Goal: Transaction & Acquisition: Purchase product/service

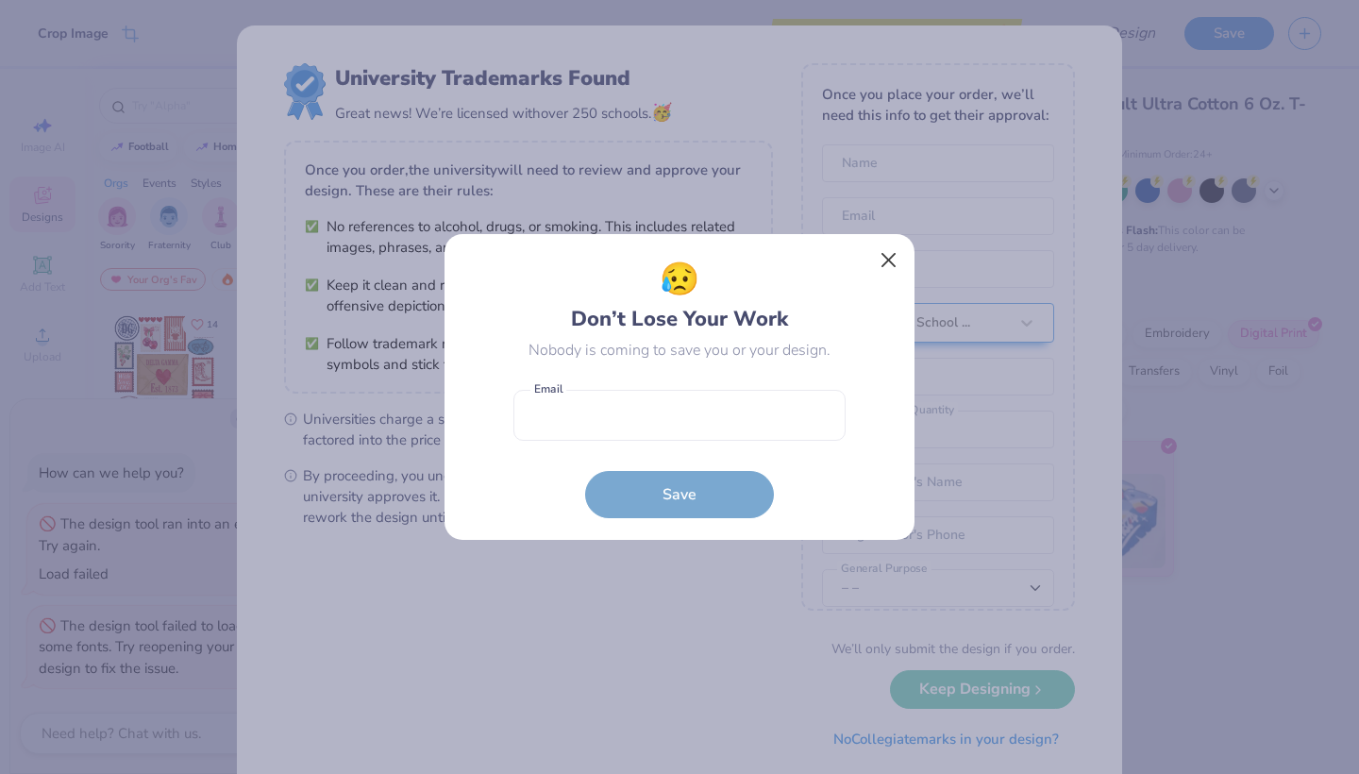
click at [889, 263] on button "Close" at bounding box center [889, 261] width 36 height 36
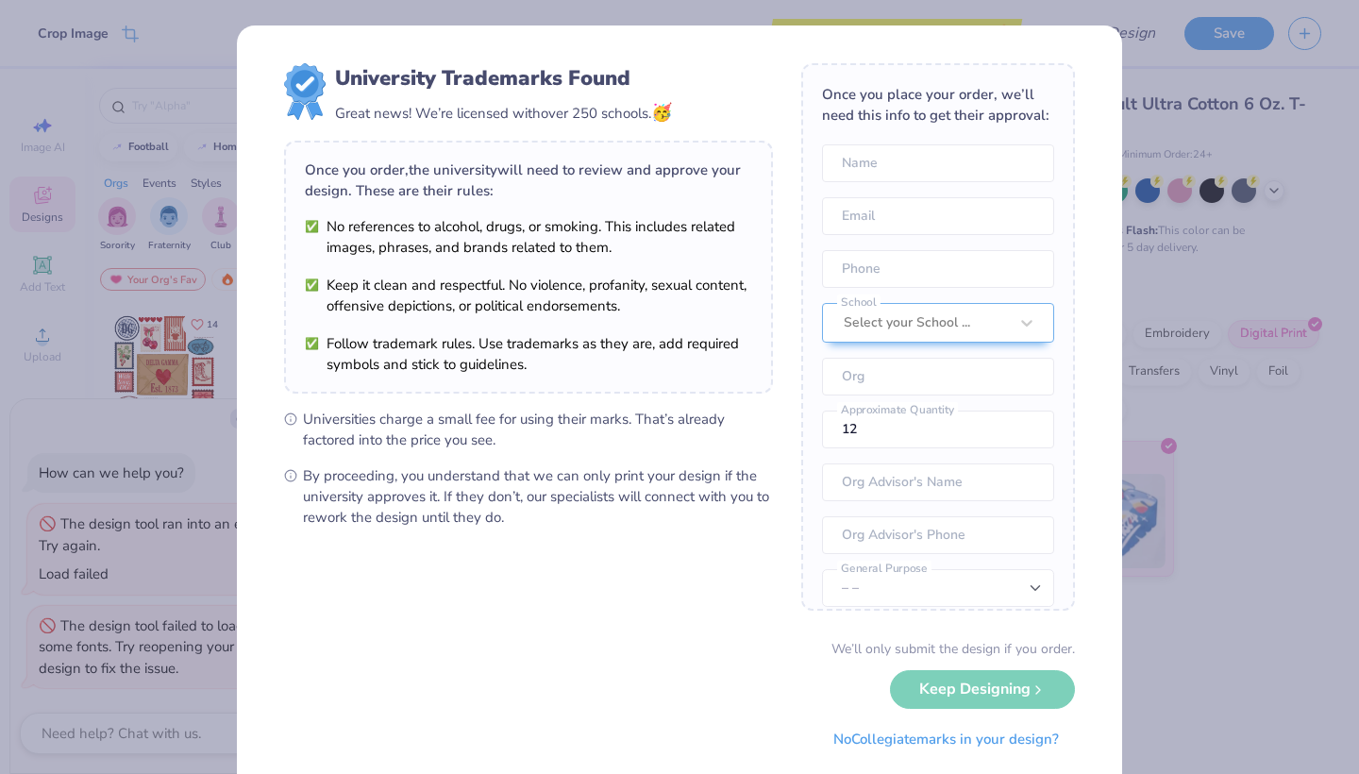
click at [1165, 239] on div "University Trademarks Found Great news! We’re licensed with over 250 schools. 🥳…" at bounding box center [679, 387] width 1359 height 774
type input "[PERSON_NAME]"
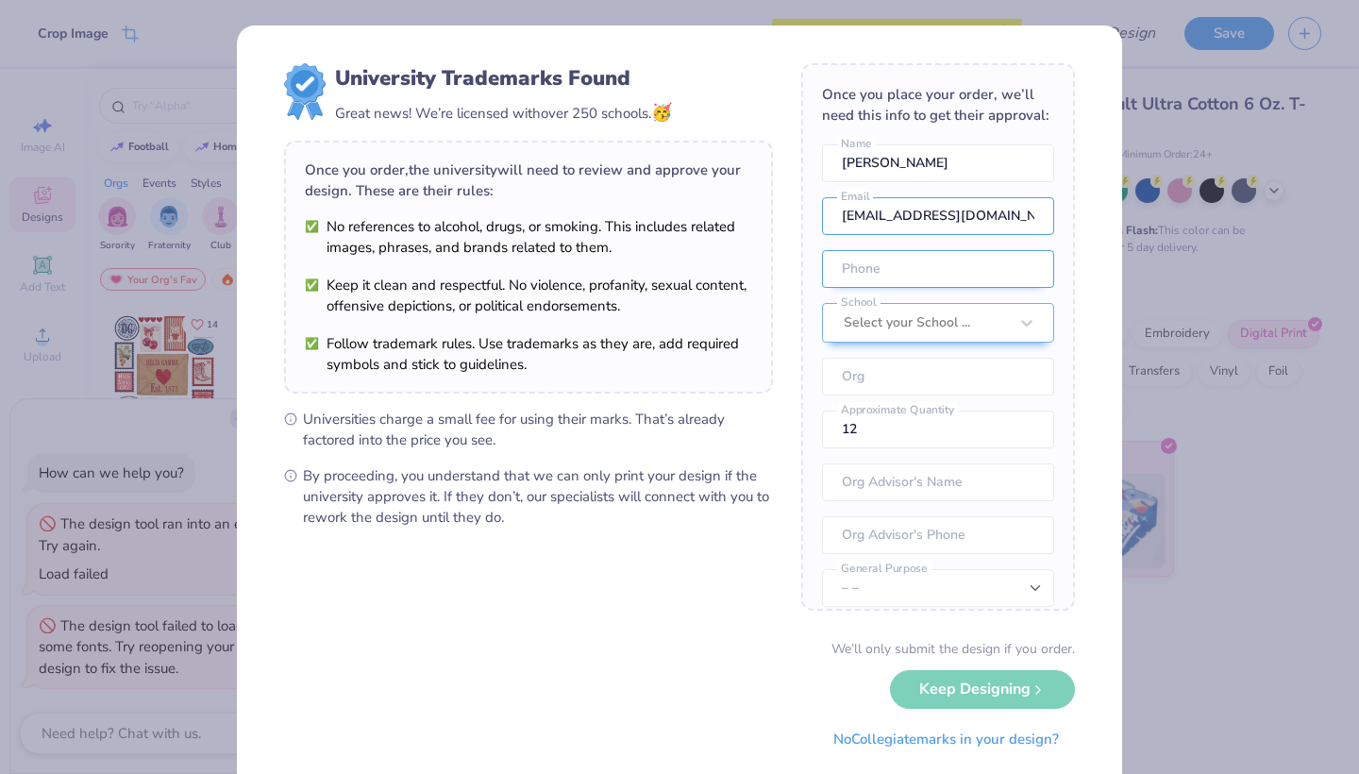
type input "[EMAIL_ADDRESS][DOMAIN_NAME]"
type input "[PHONE_NUMBER]"
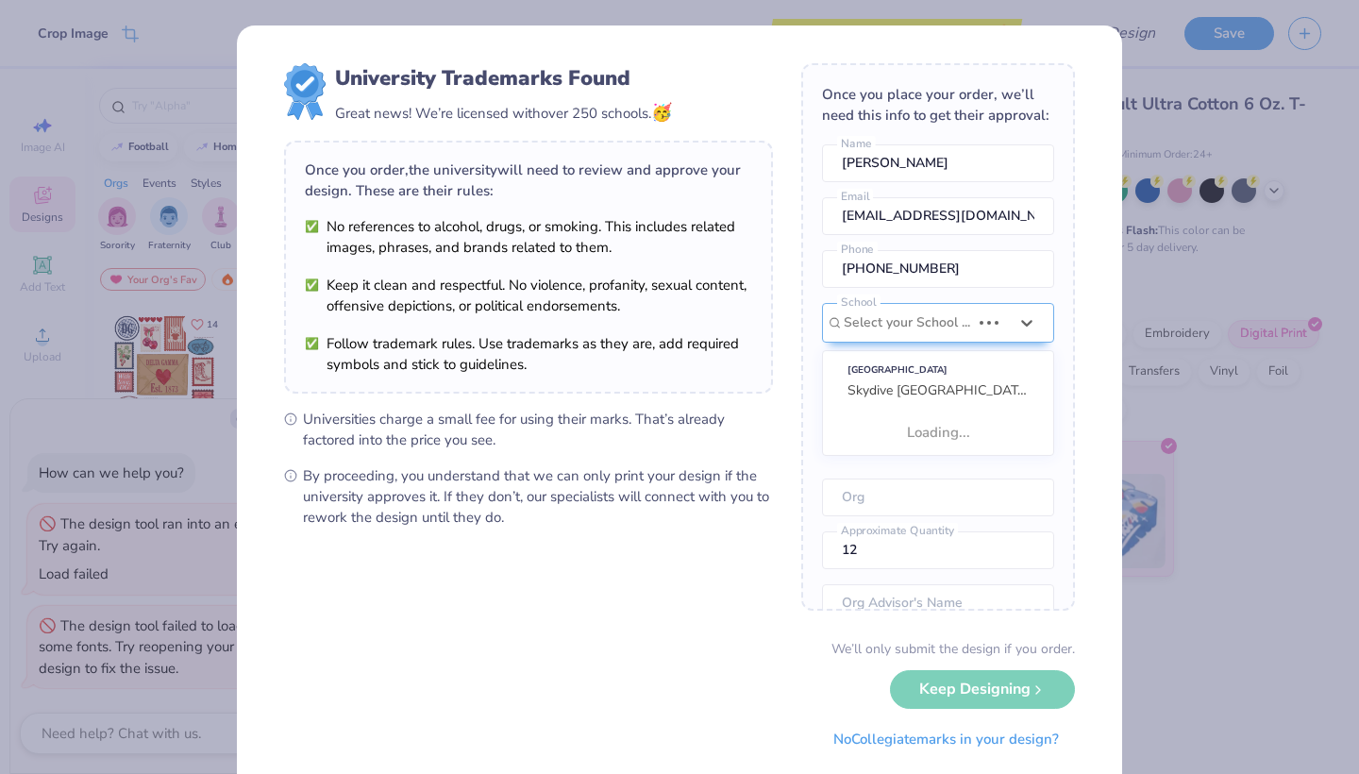
scroll to position [85, 0]
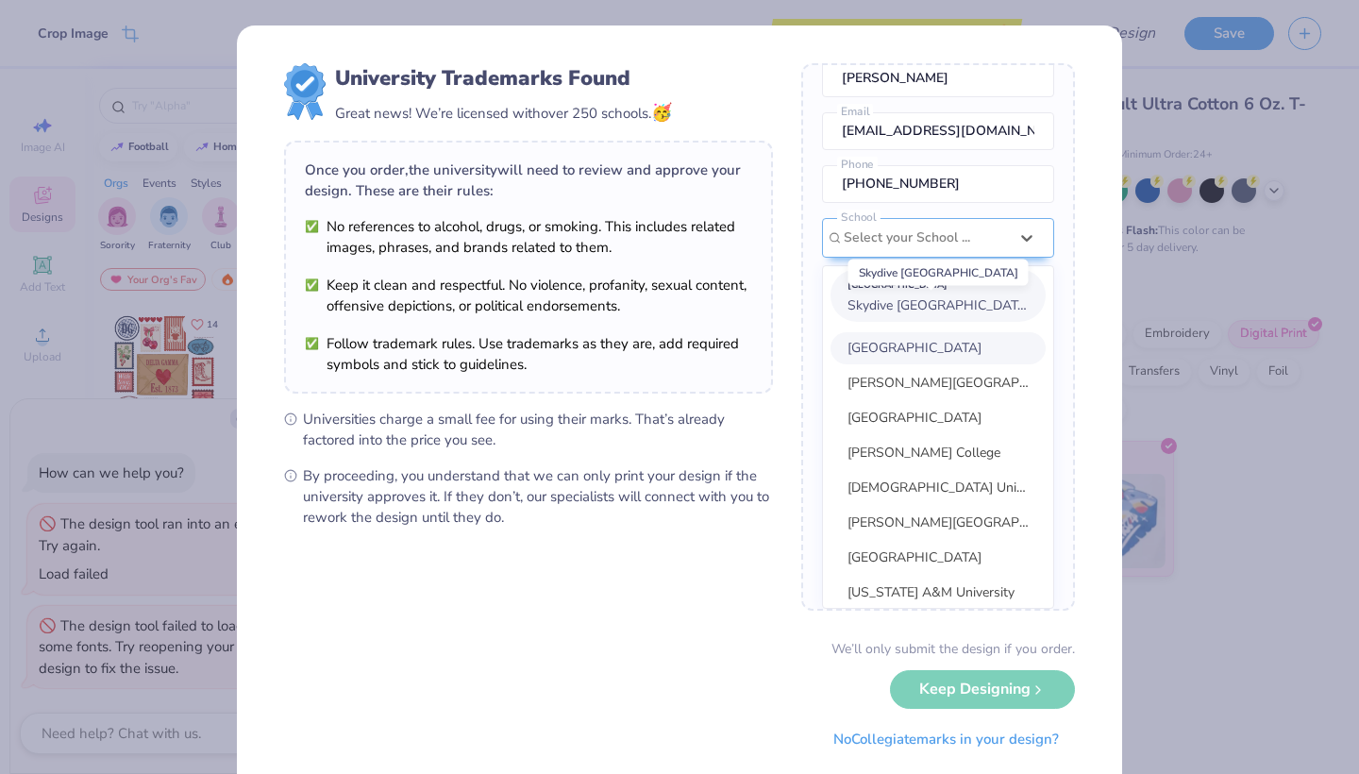
click at [910, 300] on span "Skydive [GEOGRAPHIC_DATA]" at bounding box center [938, 305] width 183 height 18
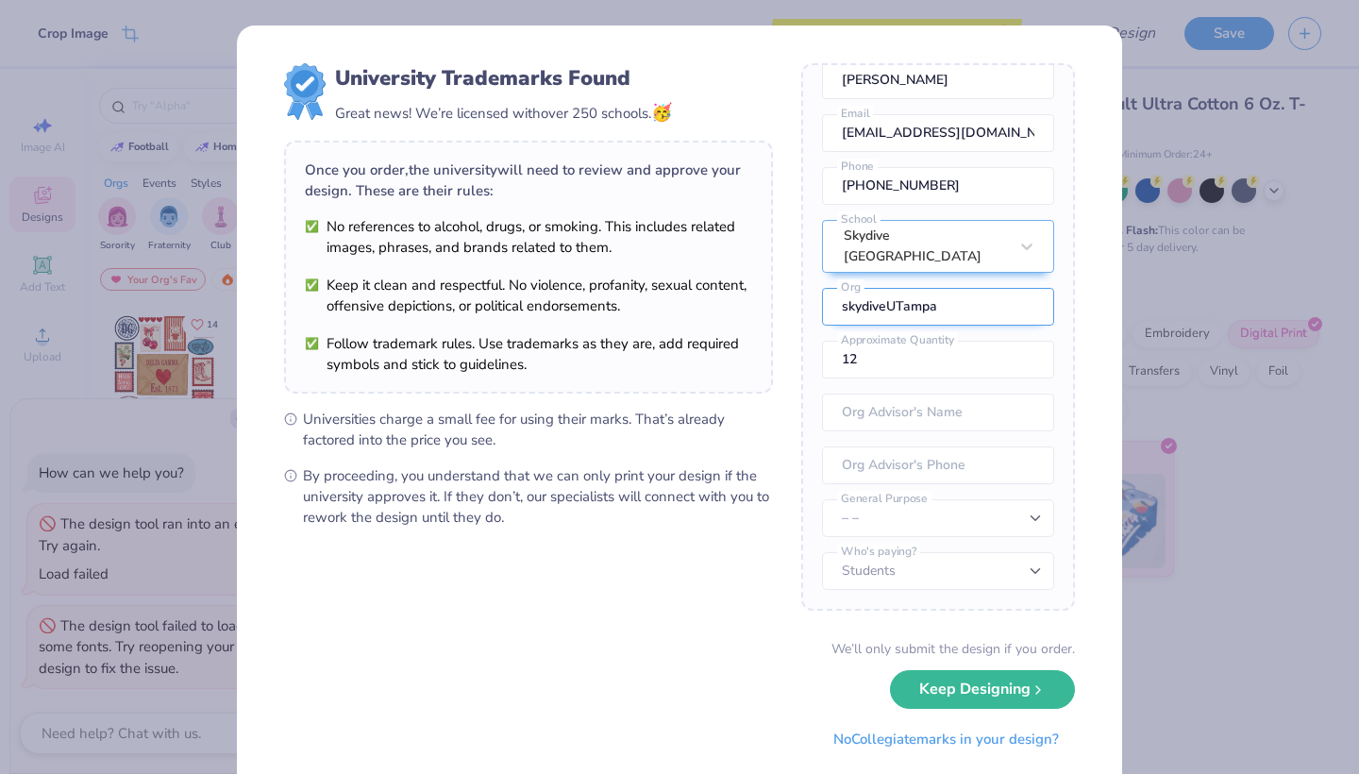
click at [846, 309] on input "skydiveUTampa" at bounding box center [938, 307] width 232 height 38
type input "SkydiveUTampa"
click at [890, 257] on div "Skydive [GEOGRAPHIC_DATA]" at bounding box center [938, 246] width 232 height 53
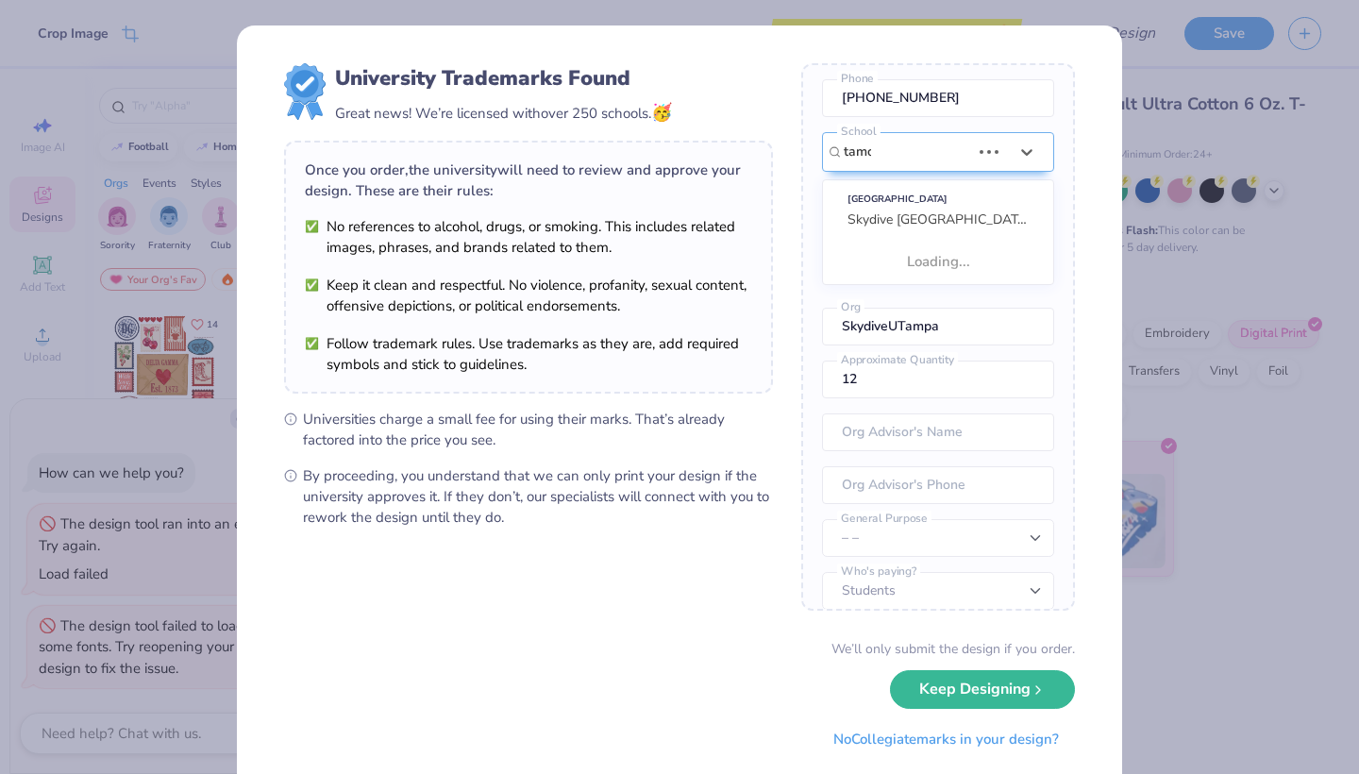
scroll to position [0, 0]
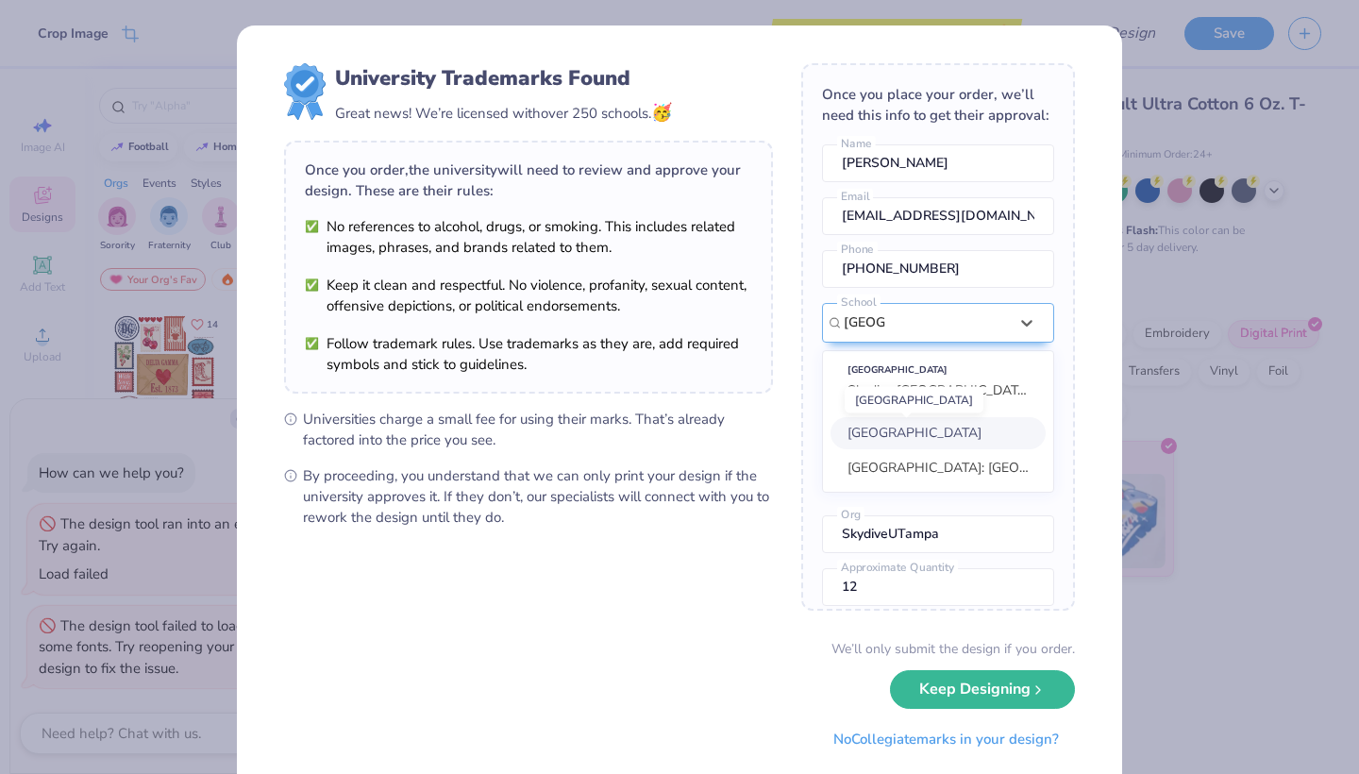
click at [929, 435] on span "[GEOGRAPHIC_DATA]" at bounding box center [914, 433] width 134 height 18
type input "[GEOGRAPHIC_DATA]"
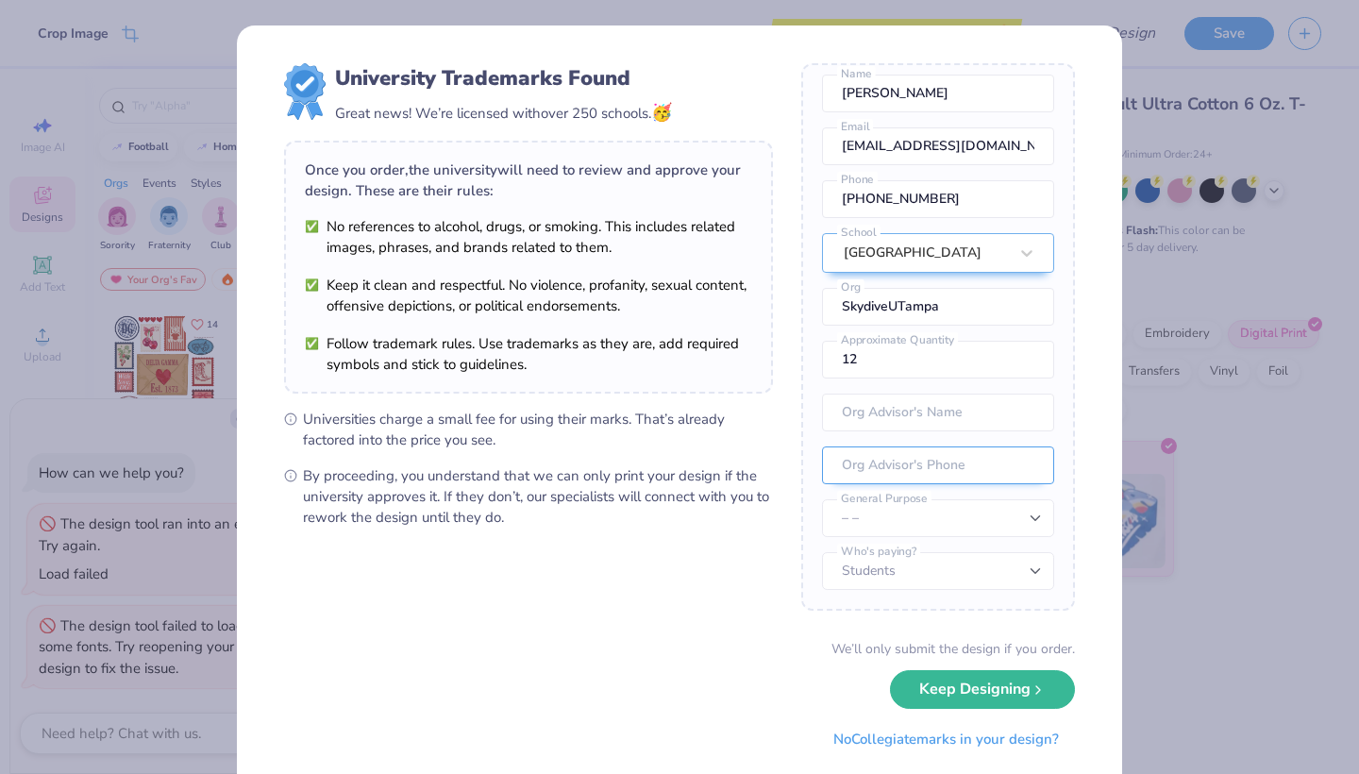
scroll to position [70, 0]
click at [969, 694] on button "Keep Designing" at bounding box center [982, 684] width 185 height 39
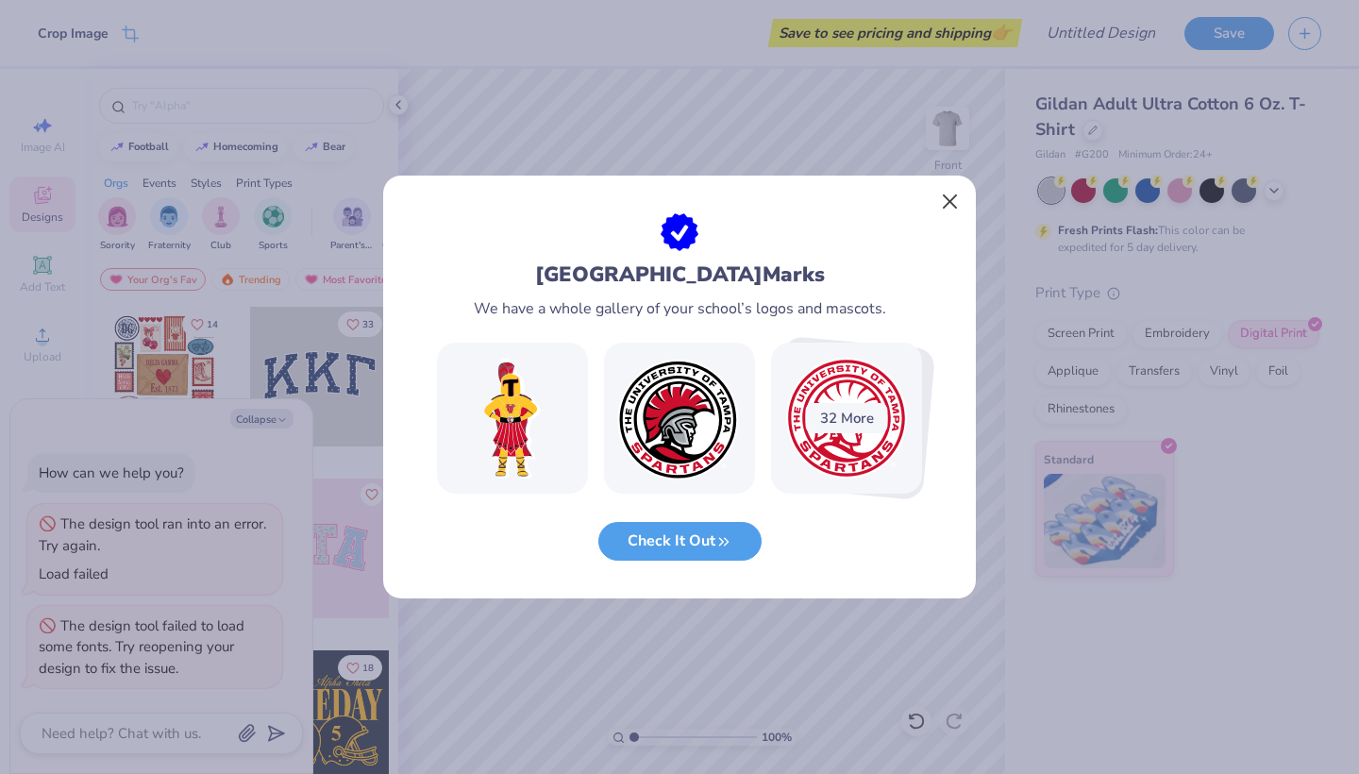
click at [945, 196] on button "Close" at bounding box center [950, 202] width 36 height 36
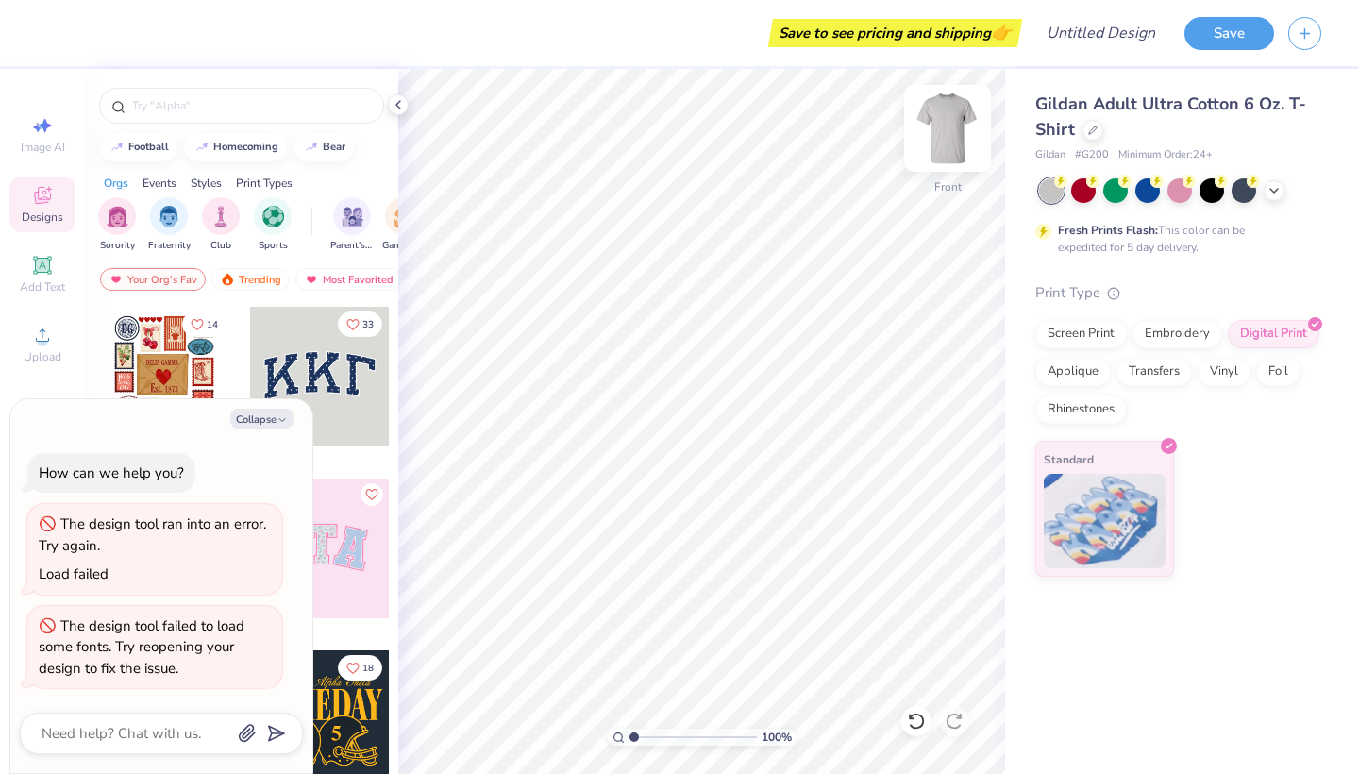
click at [939, 127] on img at bounding box center [947, 128] width 75 height 75
click at [269, 426] on button "Collapse" at bounding box center [261, 419] width 63 height 20
type textarea "x"
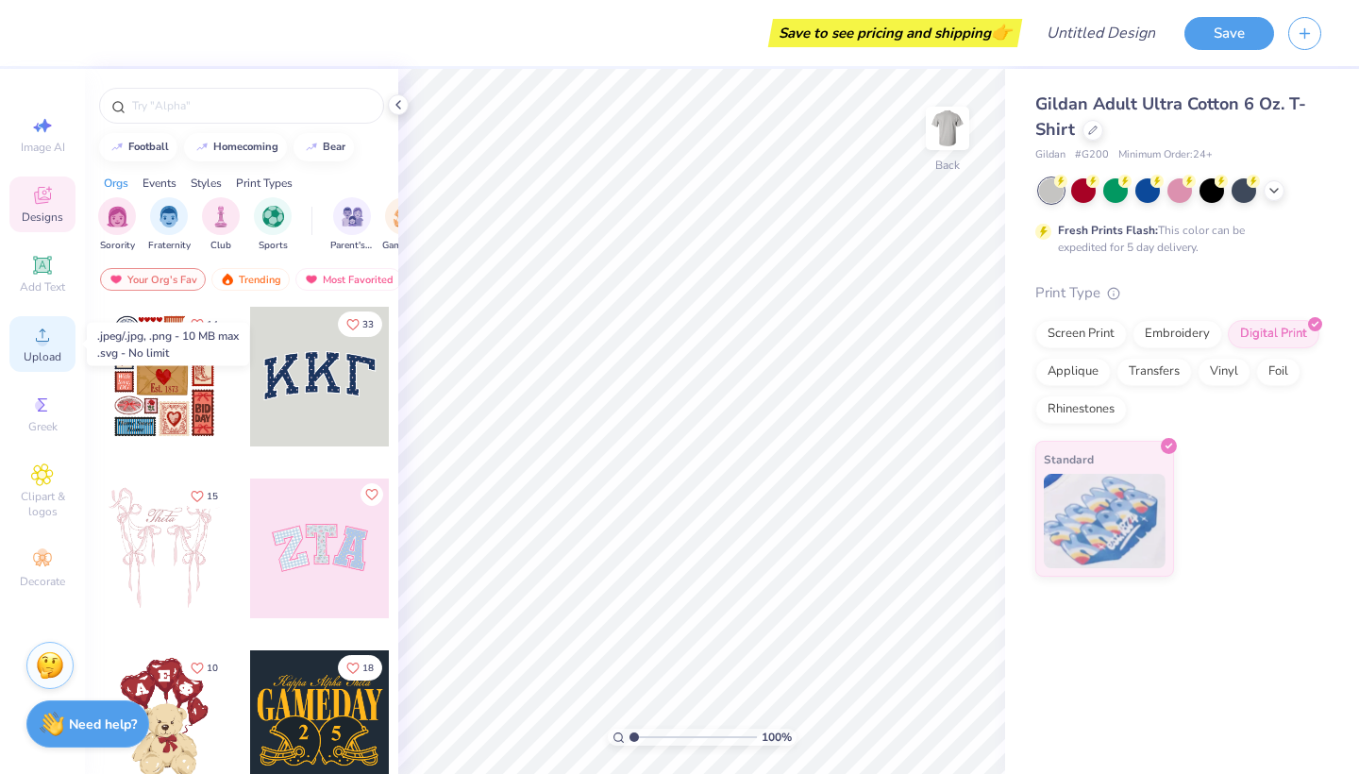
click at [53, 338] on icon at bounding box center [42, 335] width 23 height 23
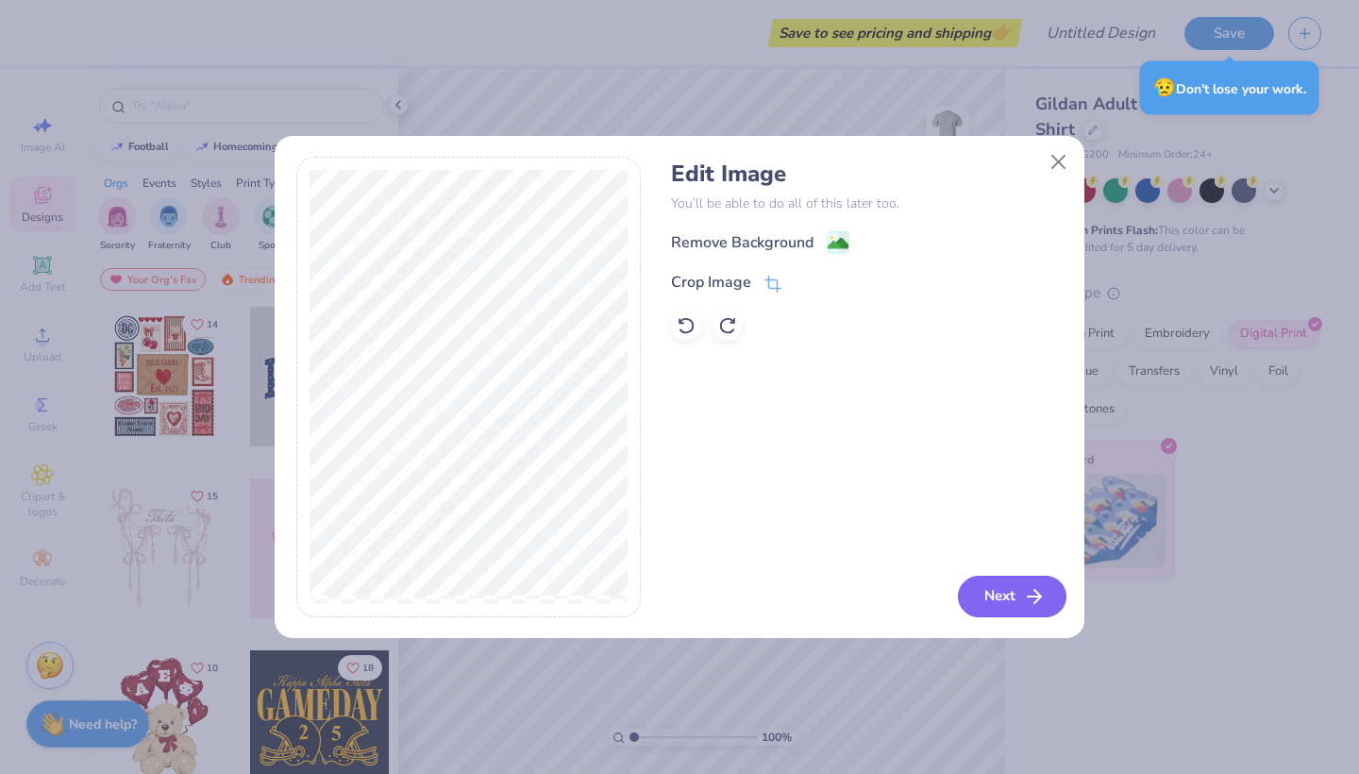
click at [1044, 597] on icon "button" at bounding box center [1034, 596] width 23 height 23
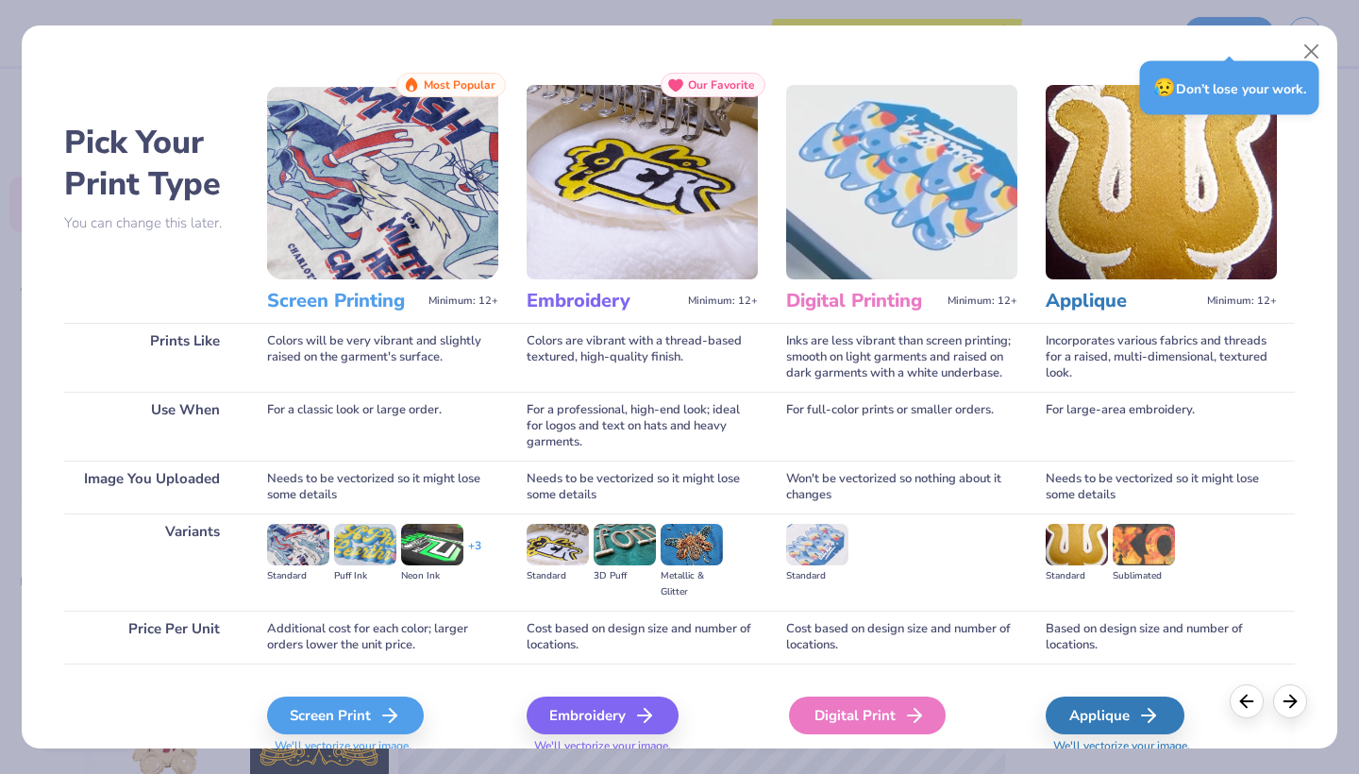
click at [808, 724] on div "Digital Print" at bounding box center [867, 715] width 157 height 38
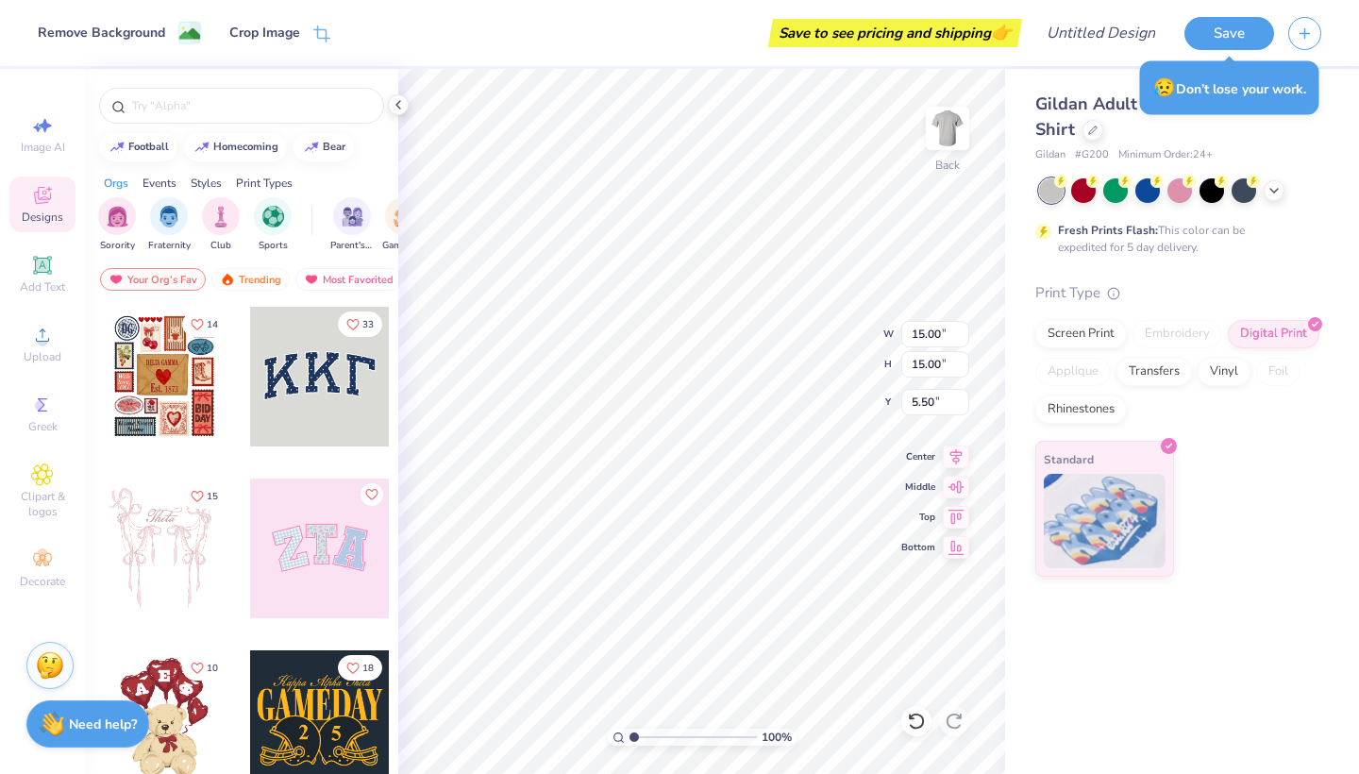
type input "4.77"
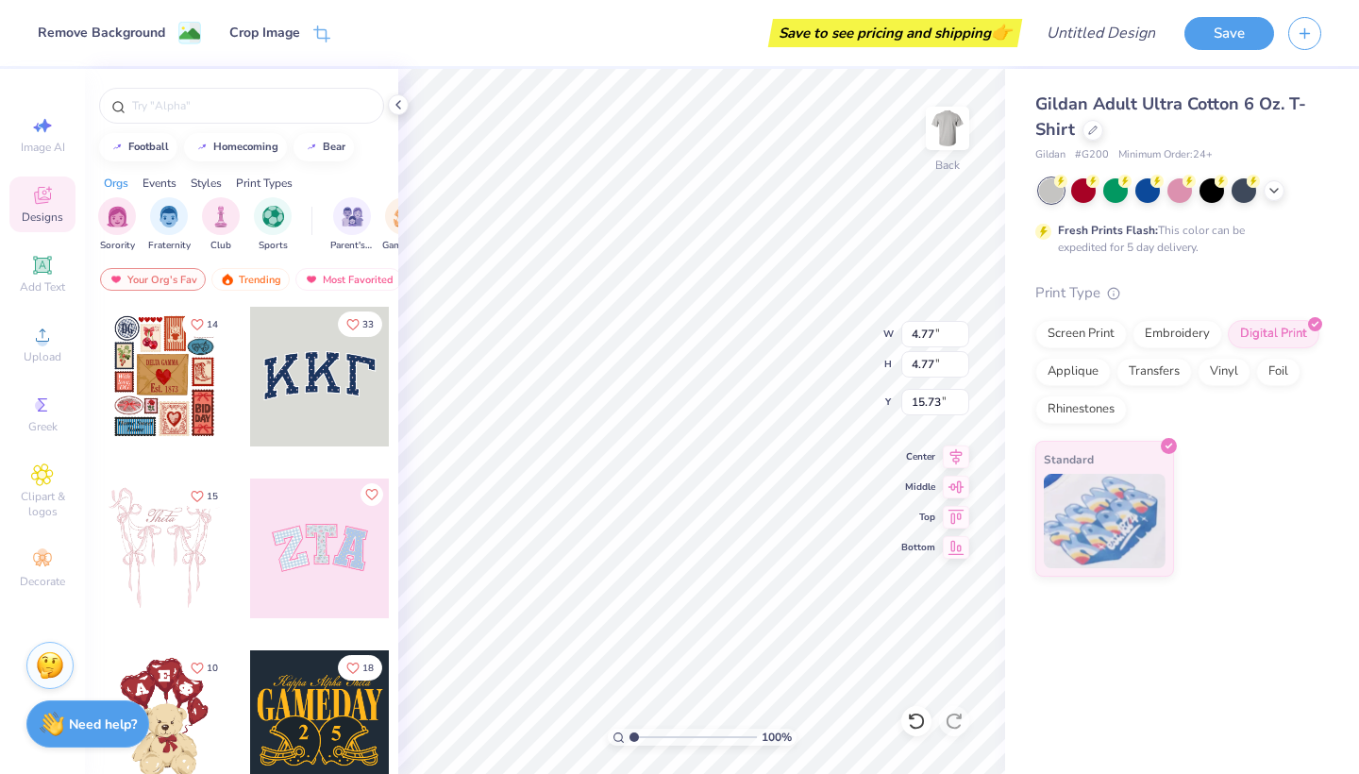
type input "3.00"
click at [943, 124] on img at bounding box center [947, 128] width 75 height 75
click at [47, 360] on span "Upload" at bounding box center [43, 356] width 38 height 15
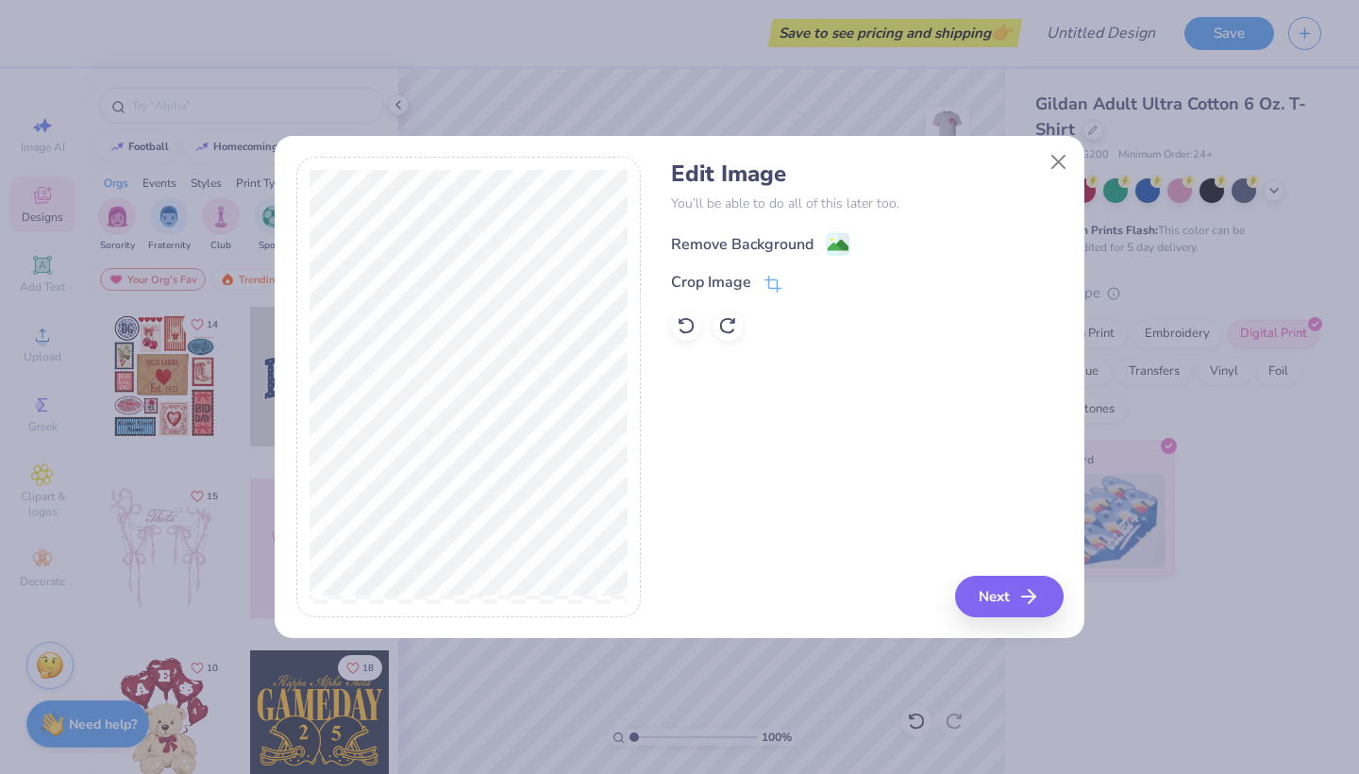
click at [837, 237] on image at bounding box center [838, 245] width 21 height 21
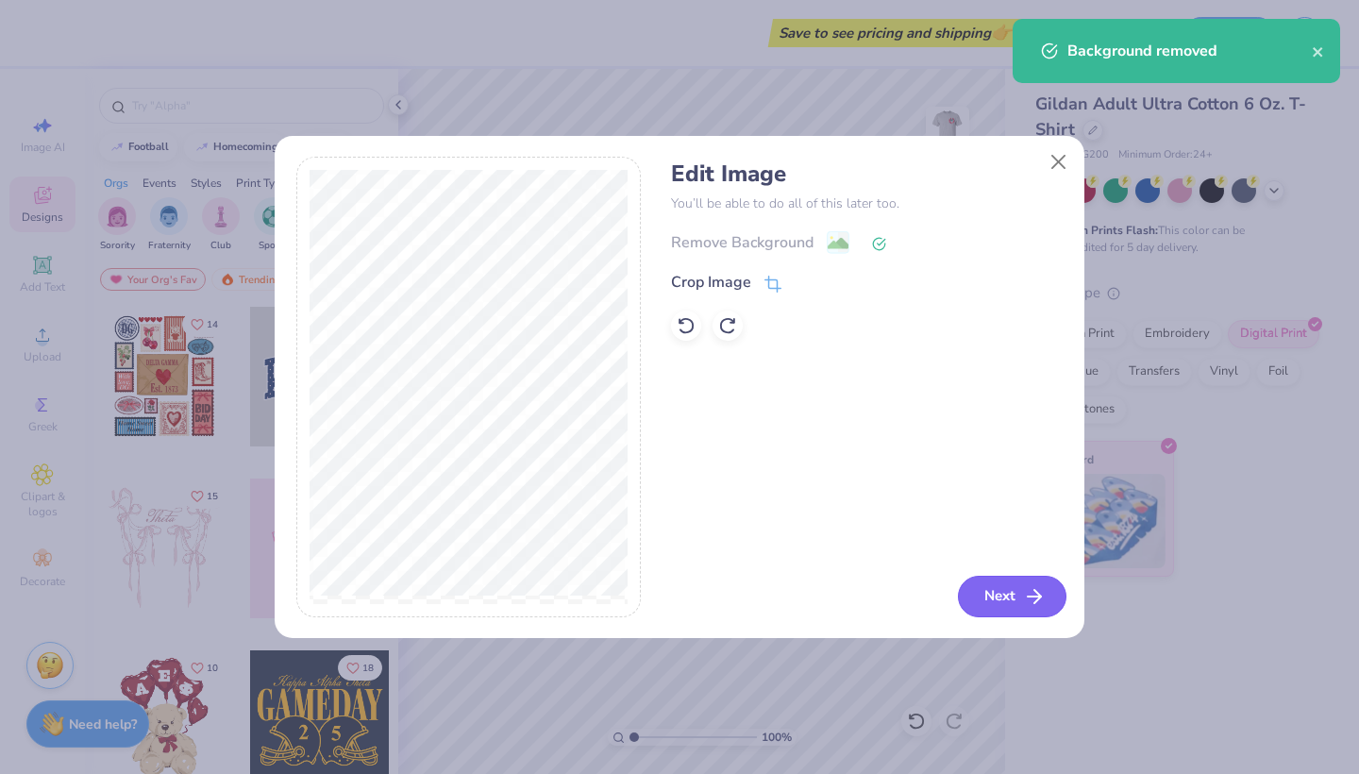
click at [981, 594] on button "Next" at bounding box center [1012, 597] width 109 height 42
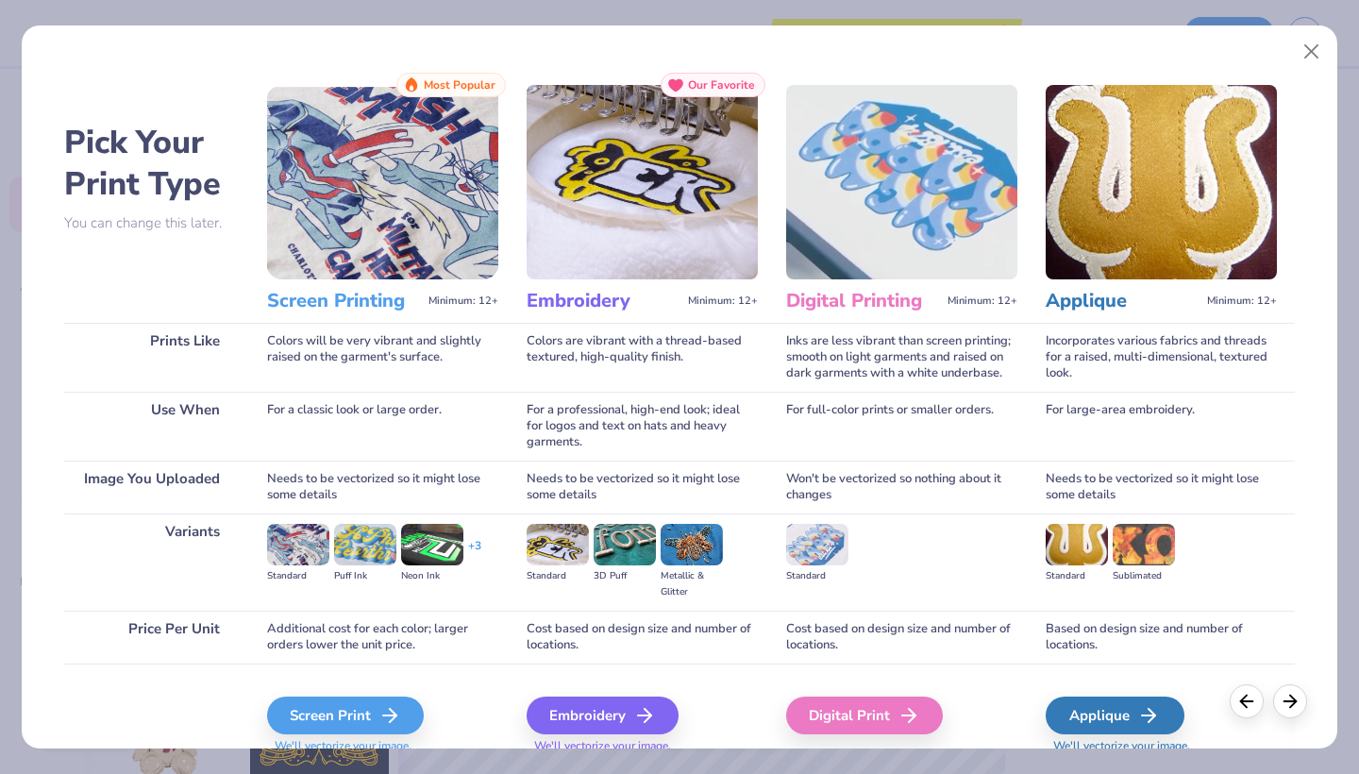
click at [826, 693] on div "Digital Print" at bounding box center [901, 713] width 231 height 101
click at [830, 718] on div "Digital Print" at bounding box center [867, 715] width 157 height 38
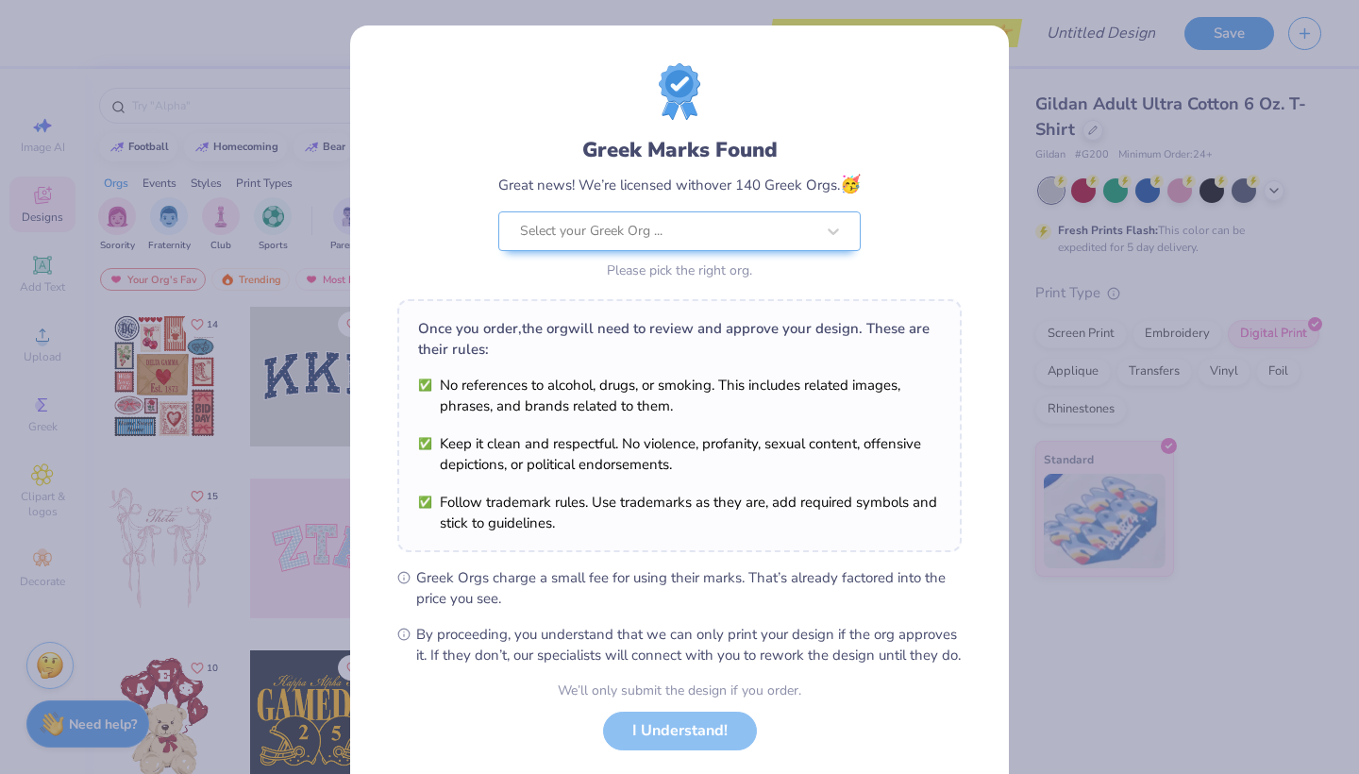
click at [1064, 366] on div "Greek Marks Found Great news! We’re licensed with over 140 Greek Orgs. 🥳 Select…" at bounding box center [679, 387] width 1359 height 774
click at [749, 750] on div "We’ll only submit the design if you order. I Understand! No Greek marks in your…" at bounding box center [679, 739] width 243 height 119
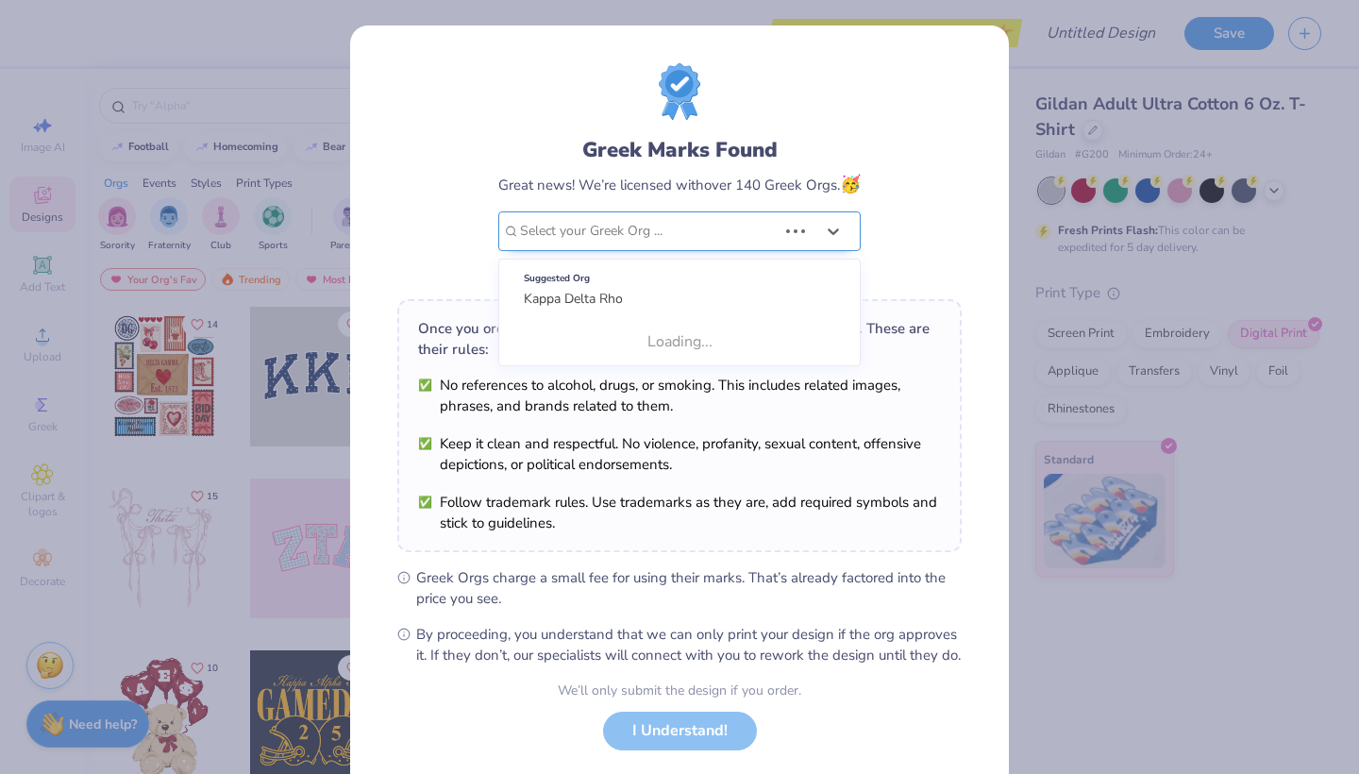
click at [700, 229] on div at bounding box center [648, 231] width 257 height 25
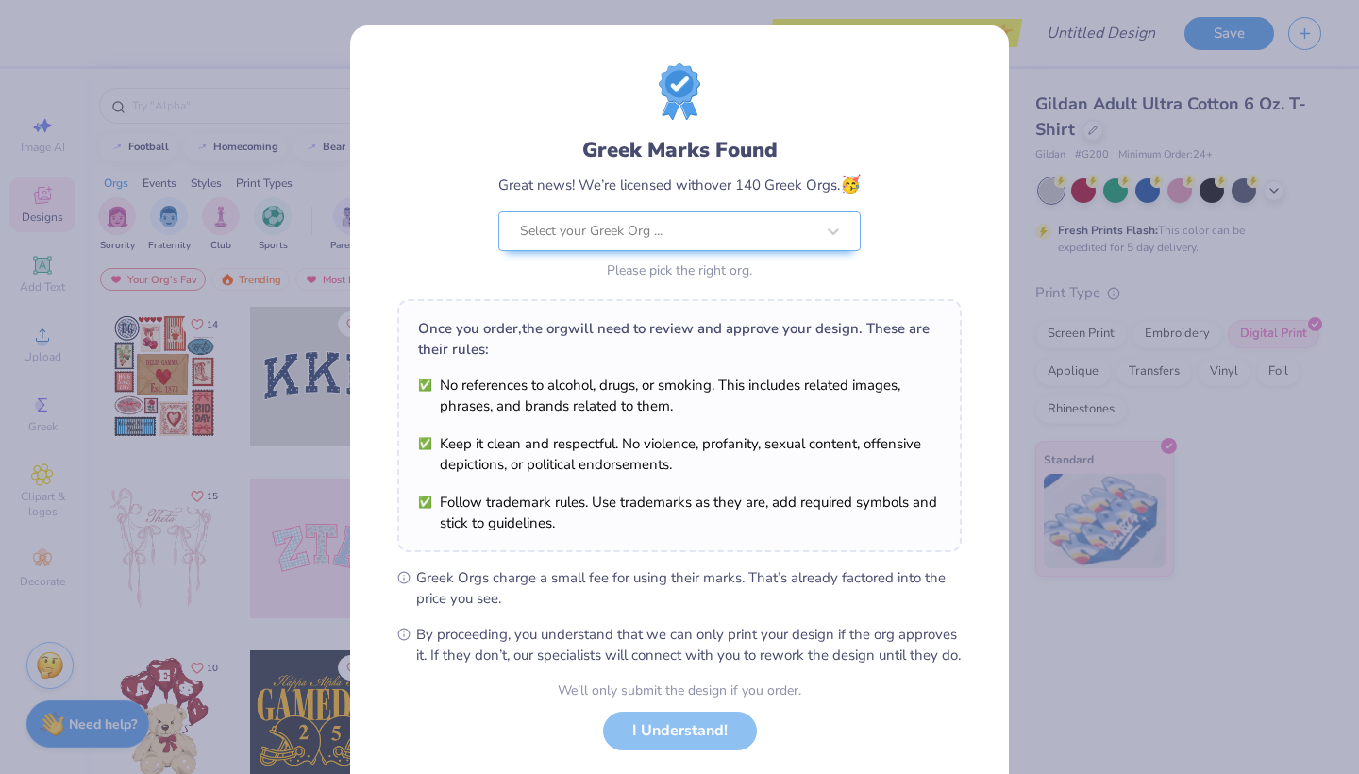
click at [647, 175] on div "Great news! We’re licensed with over 140 Greek Orgs. 🥳" at bounding box center [679, 184] width 362 height 25
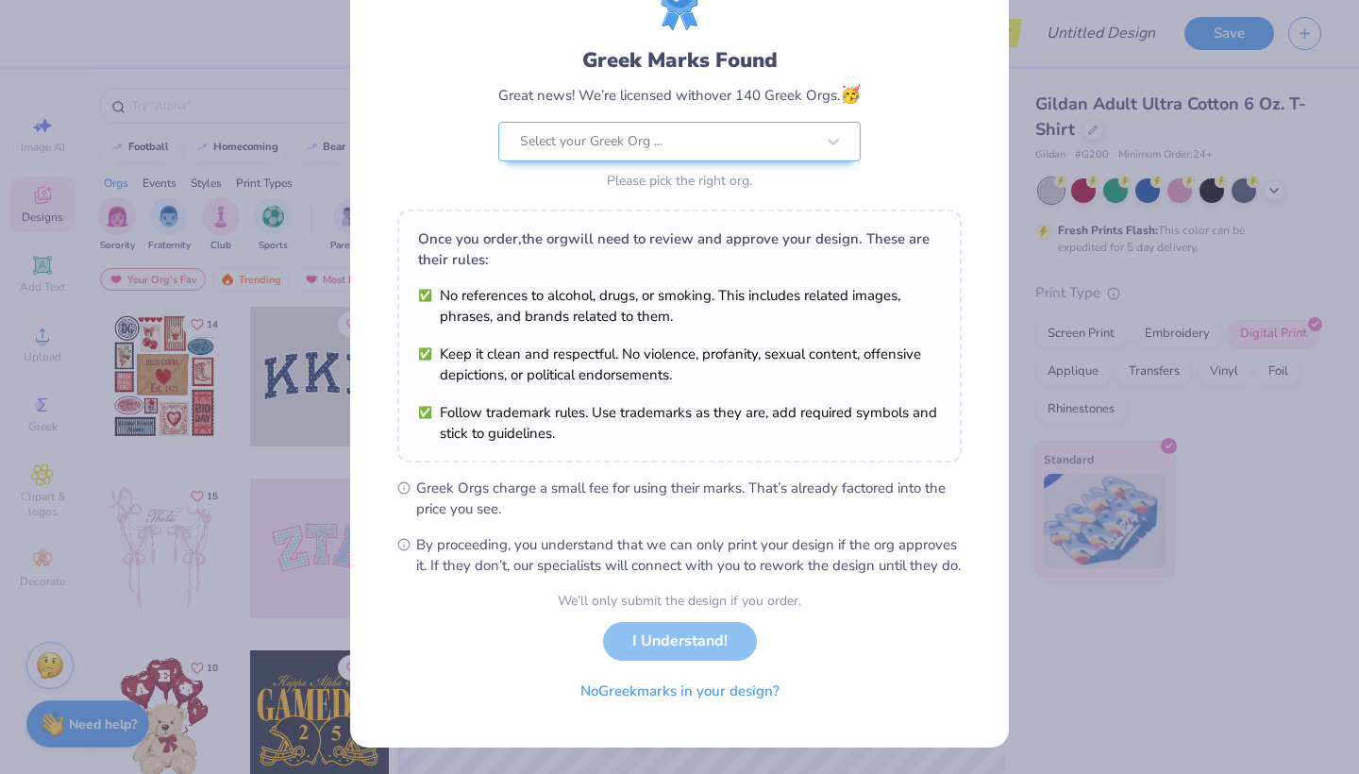
scroll to position [109, 0]
click at [712, 693] on button "No Greek marks in your design?" at bounding box center [679, 686] width 231 height 39
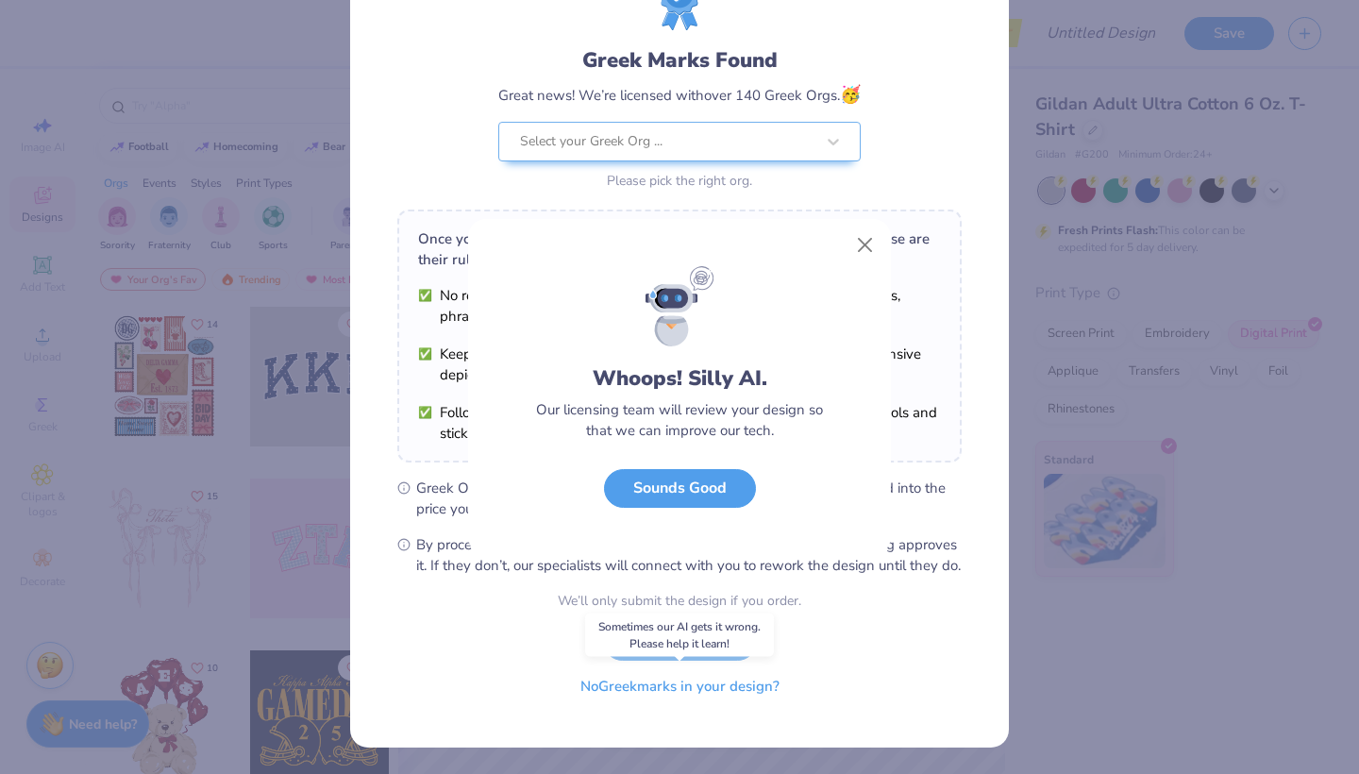
scroll to position [0, 0]
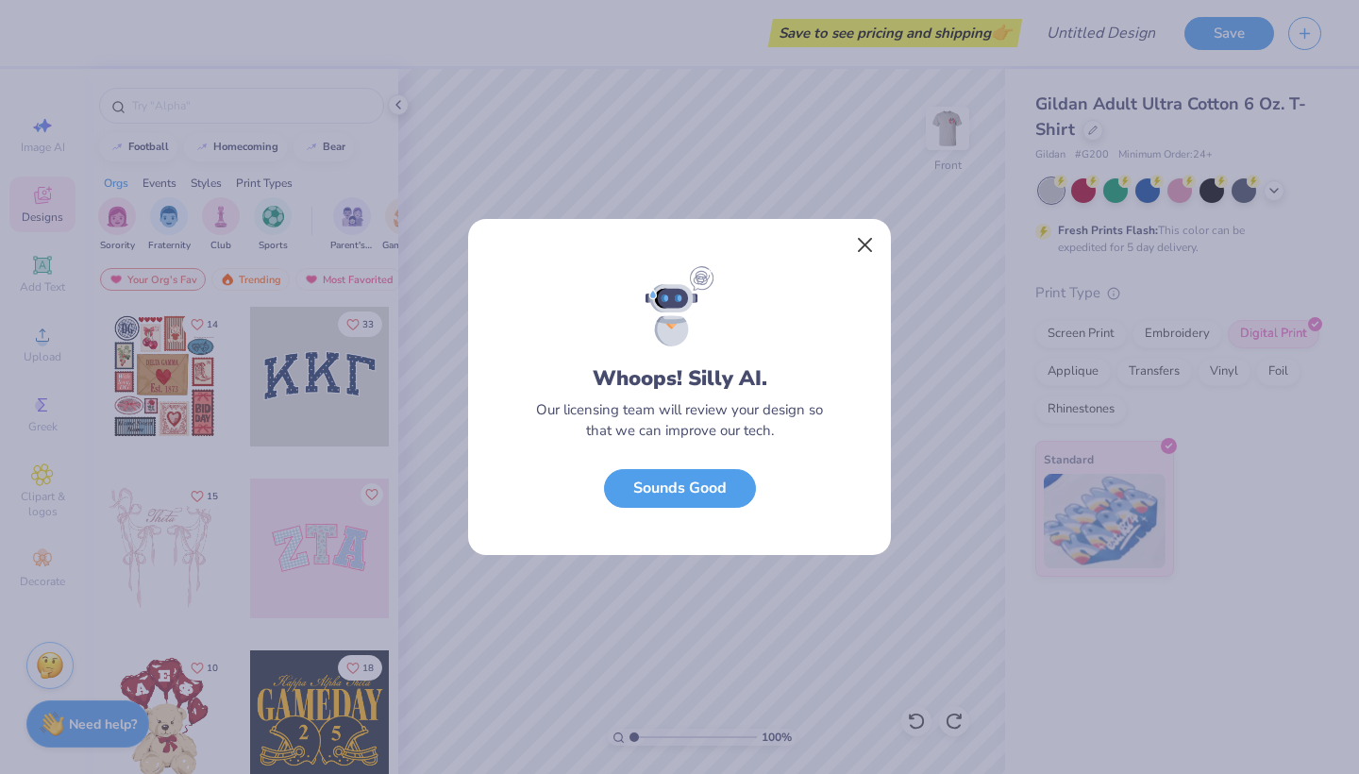
click at [859, 229] on button "Close" at bounding box center [865, 245] width 36 height 36
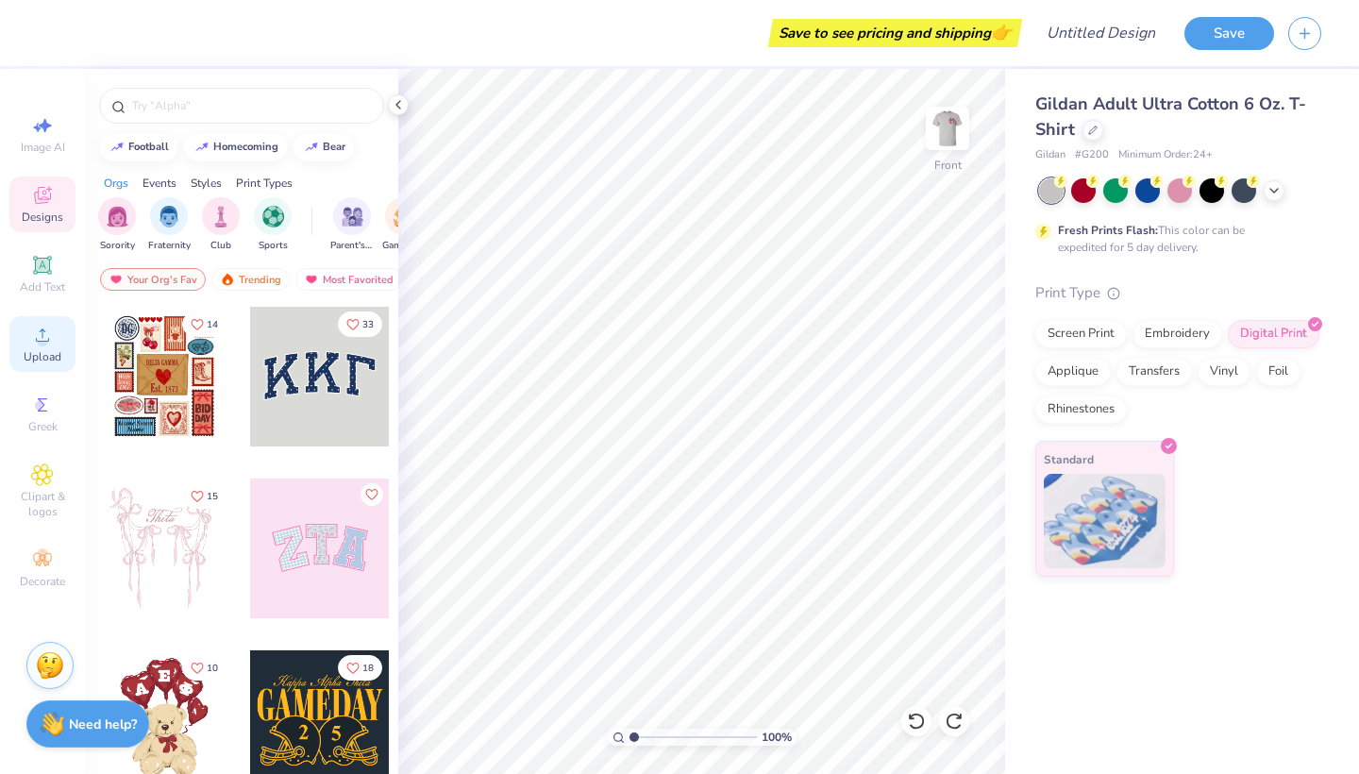
click at [40, 361] on span "Upload" at bounding box center [43, 356] width 38 height 15
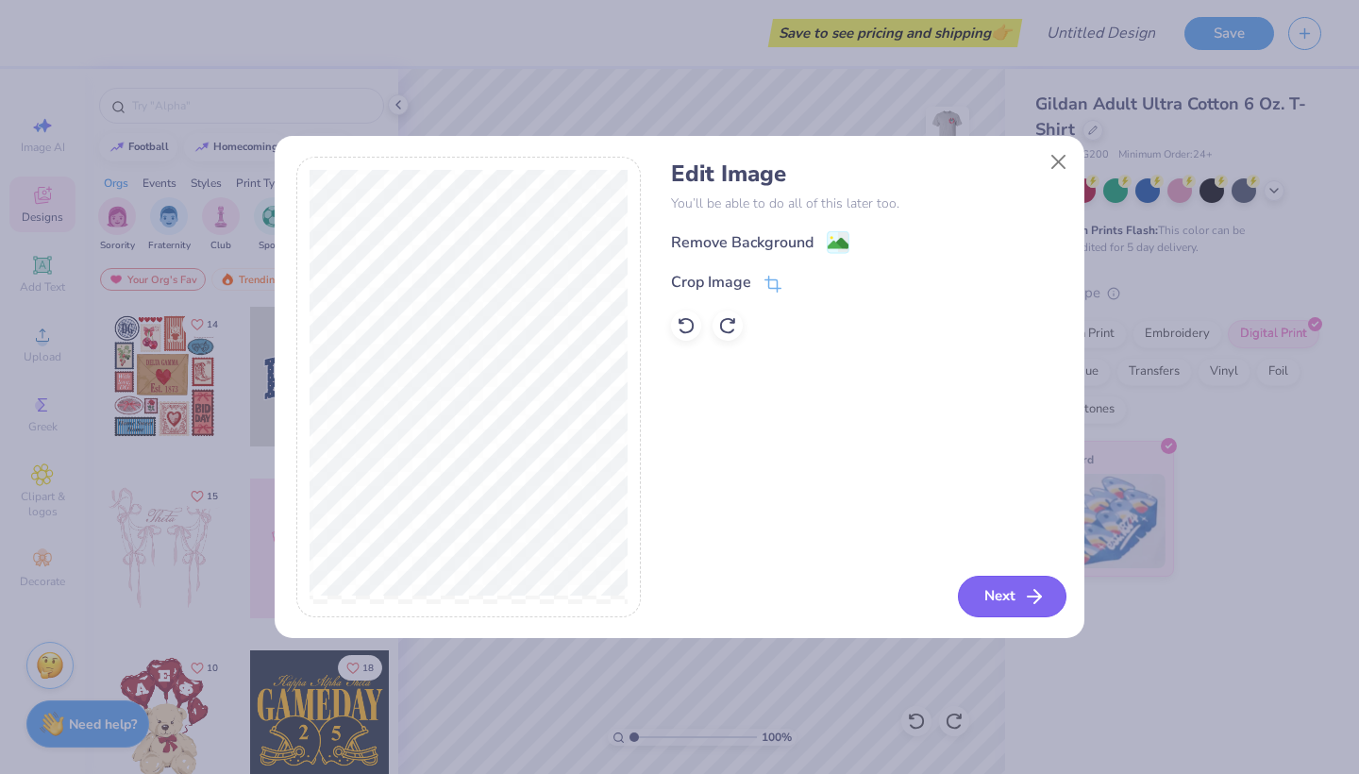
click at [989, 611] on button "Next" at bounding box center [1012, 597] width 109 height 42
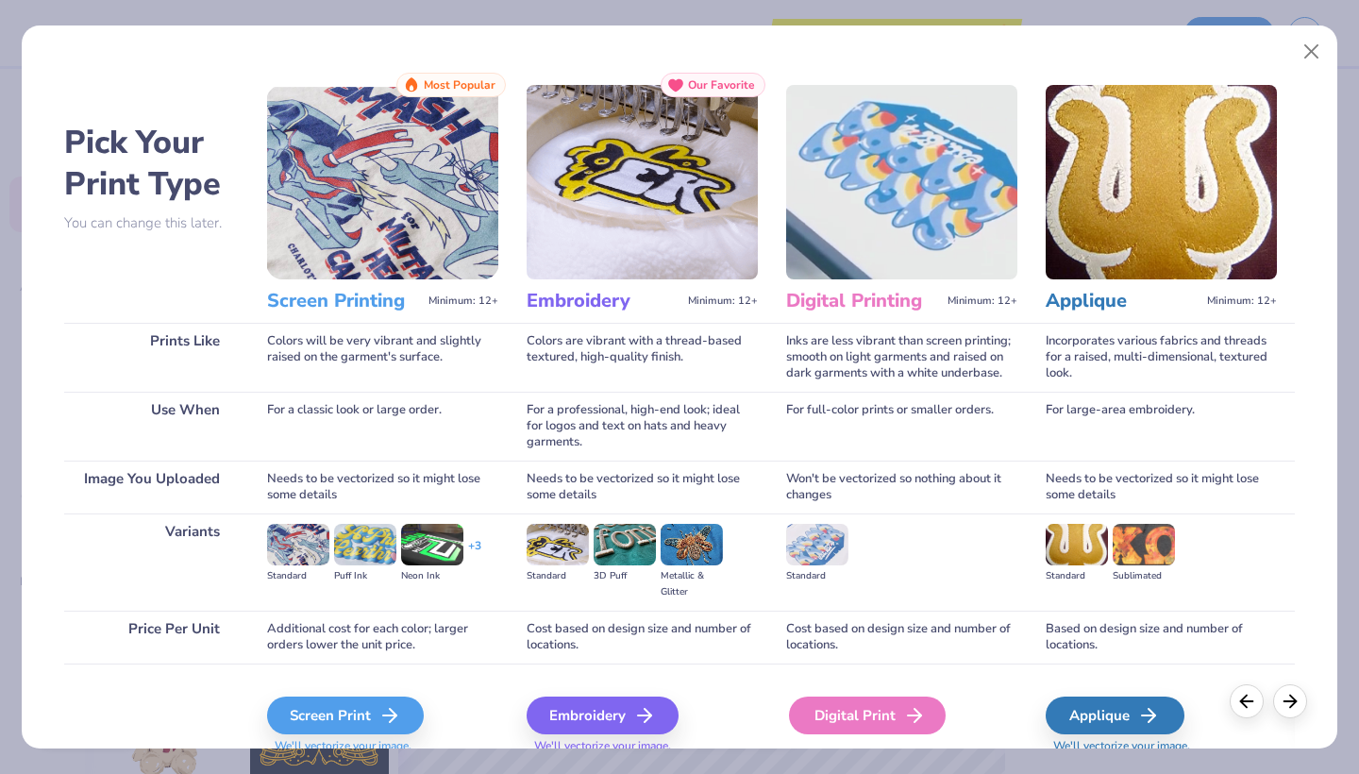
click at [824, 723] on div "Digital Print" at bounding box center [867, 715] width 157 height 38
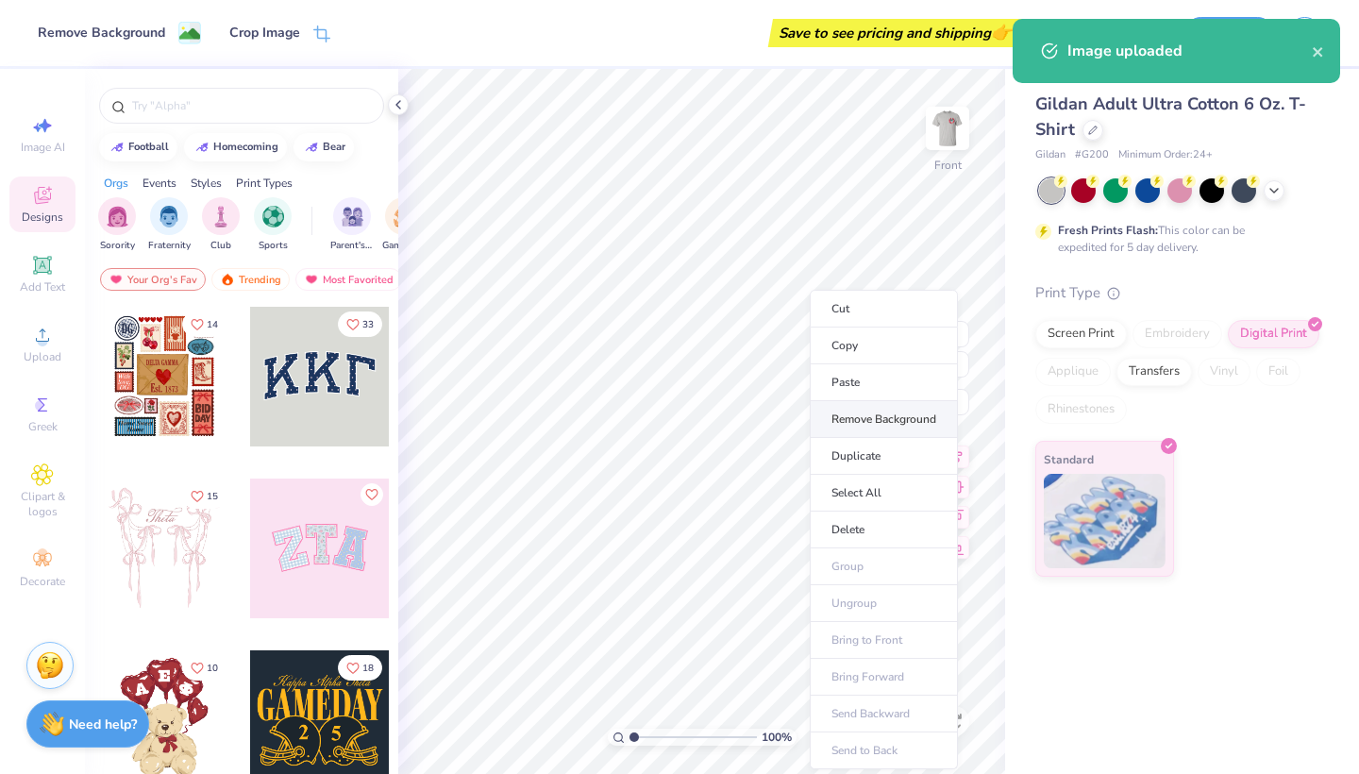
click at [845, 414] on li "Remove Background" at bounding box center [884, 419] width 148 height 37
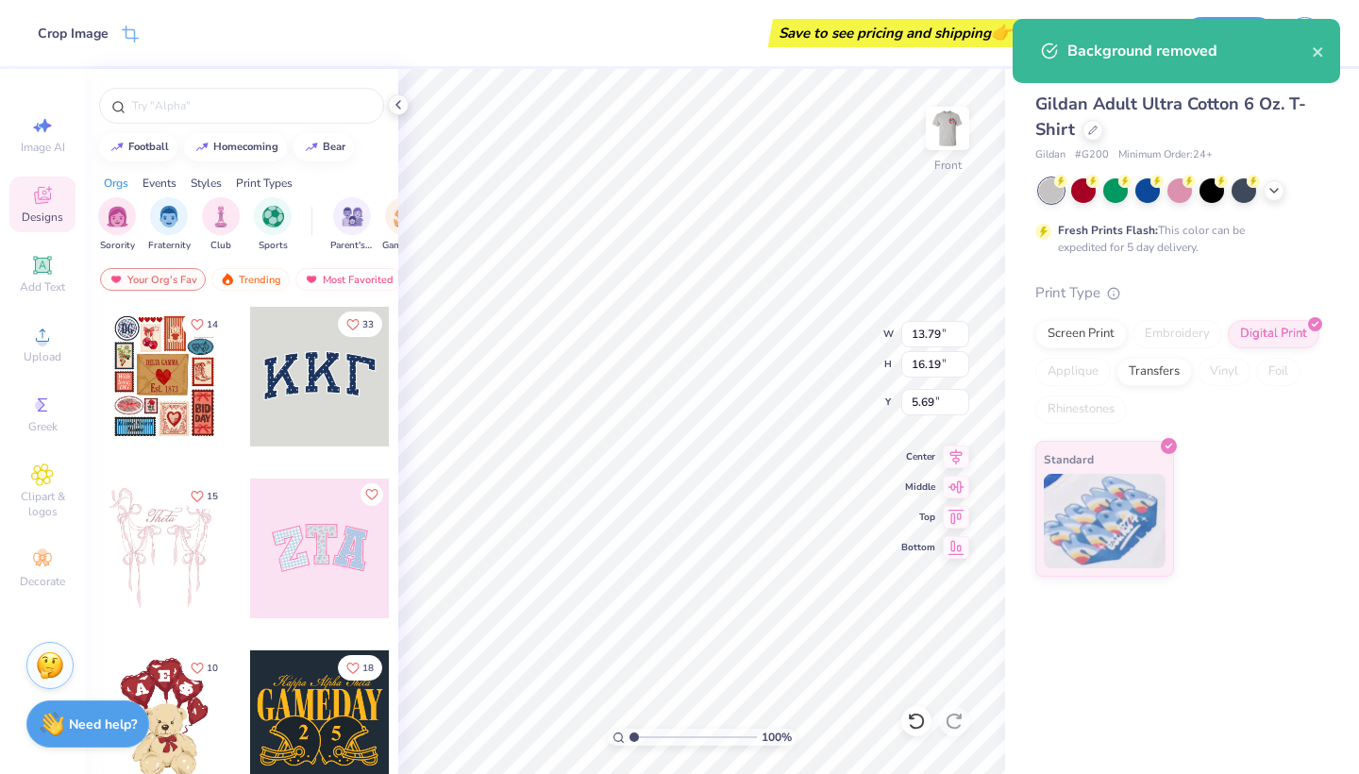
type input "2.72"
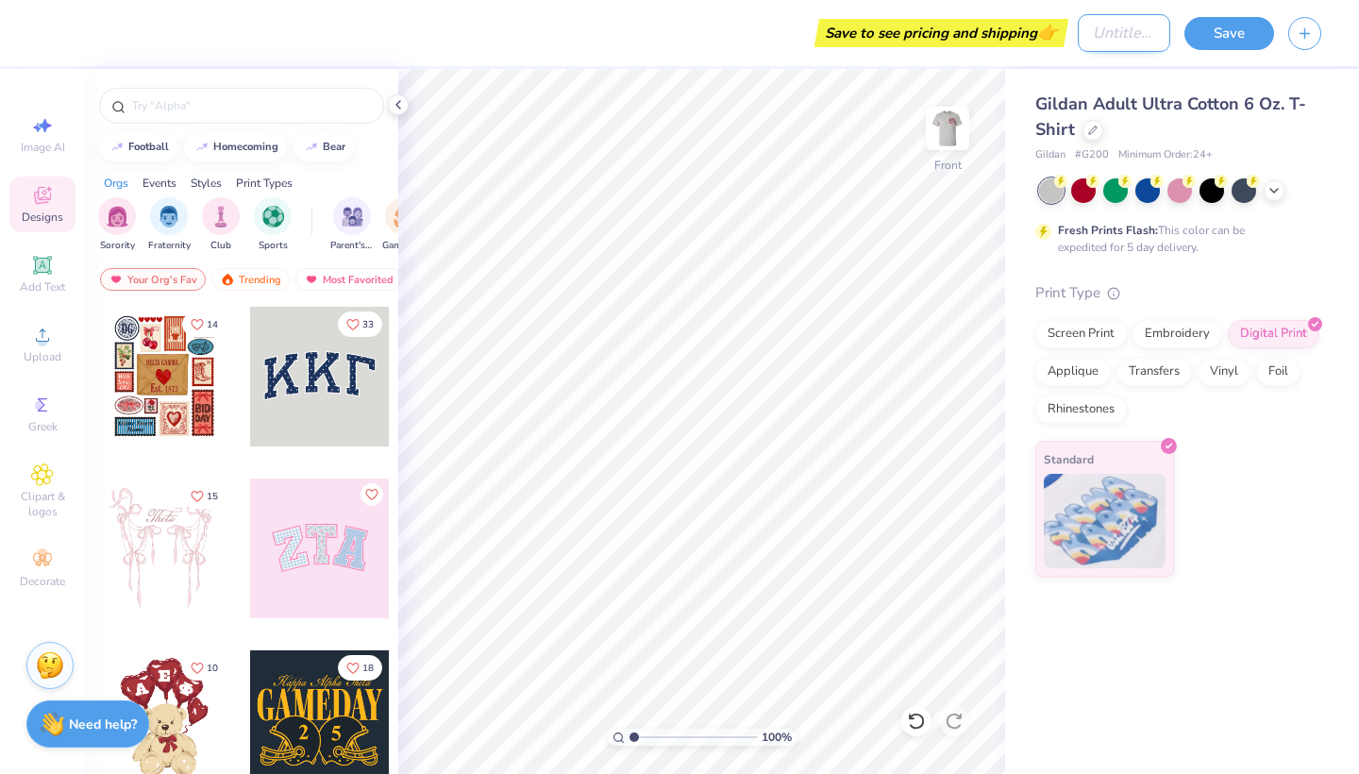
click at [1122, 45] on input "Design Title" at bounding box center [1124, 33] width 92 height 38
type input "skydiveUT shirt"
click at [54, 719] on img at bounding box center [52, 721] width 25 height 25
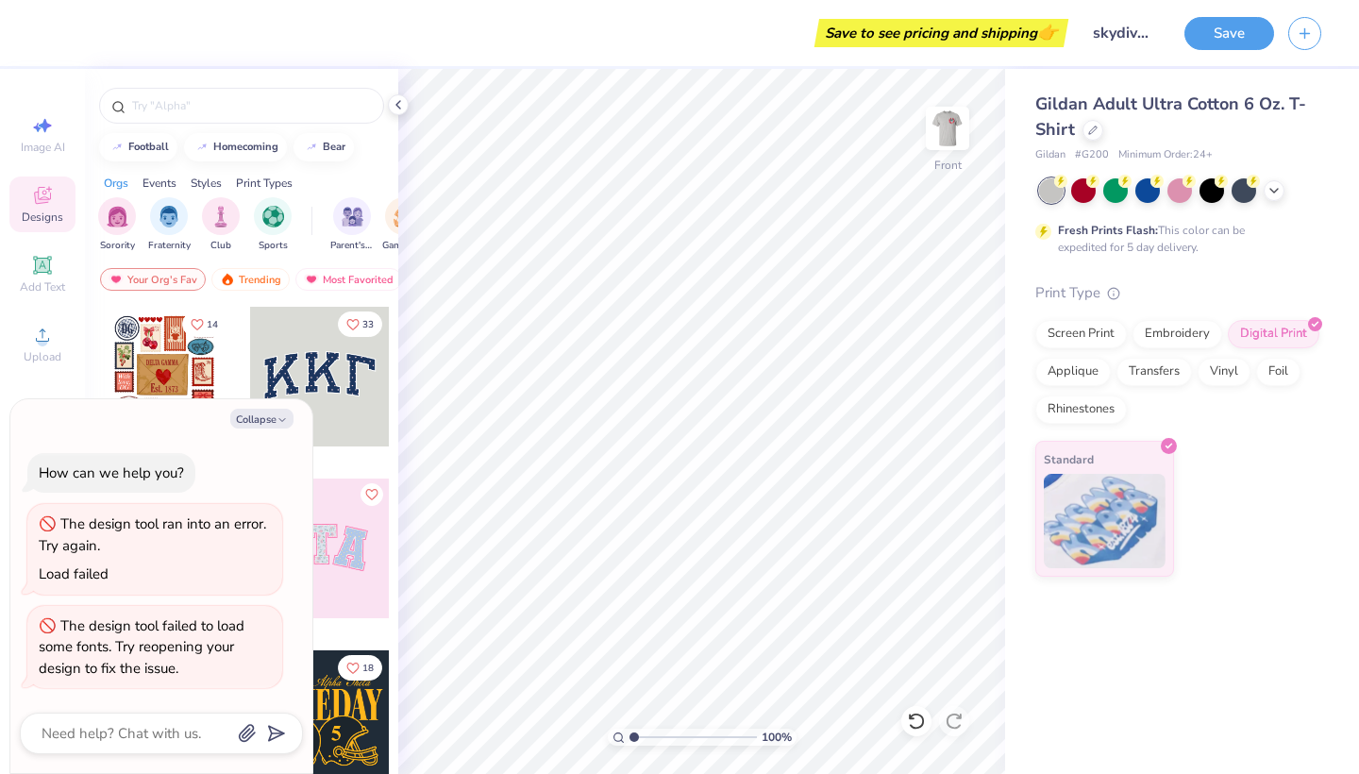
click at [82, 720] on div at bounding box center [161, 733] width 283 height 42
click at [83, 728] on textarea at bounding box center [136, 733] width 192 height 25
type textarea "x"
type textarea "c"
type textarea "x"
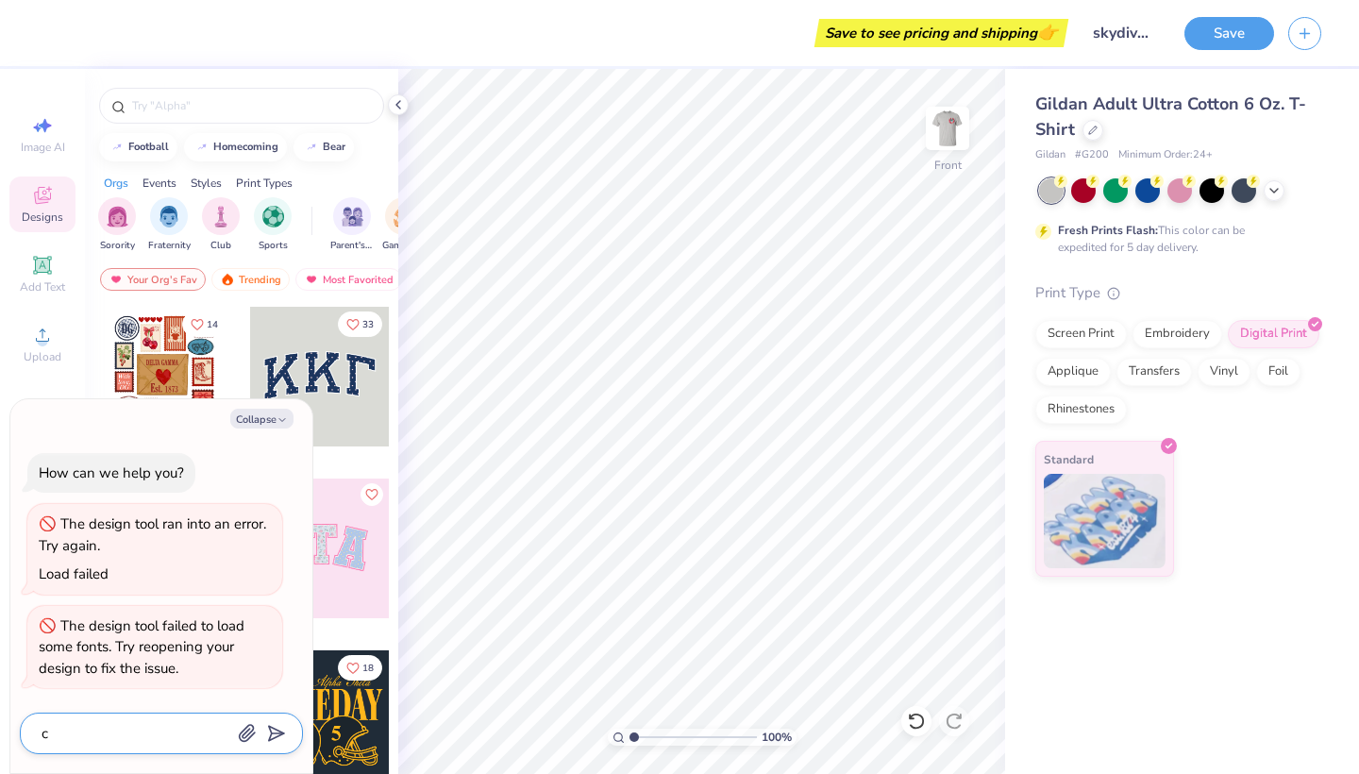
type textarea "ch"
type textarea "x"
type textarea "cha"
type textarea "x"
type textarea "chat"
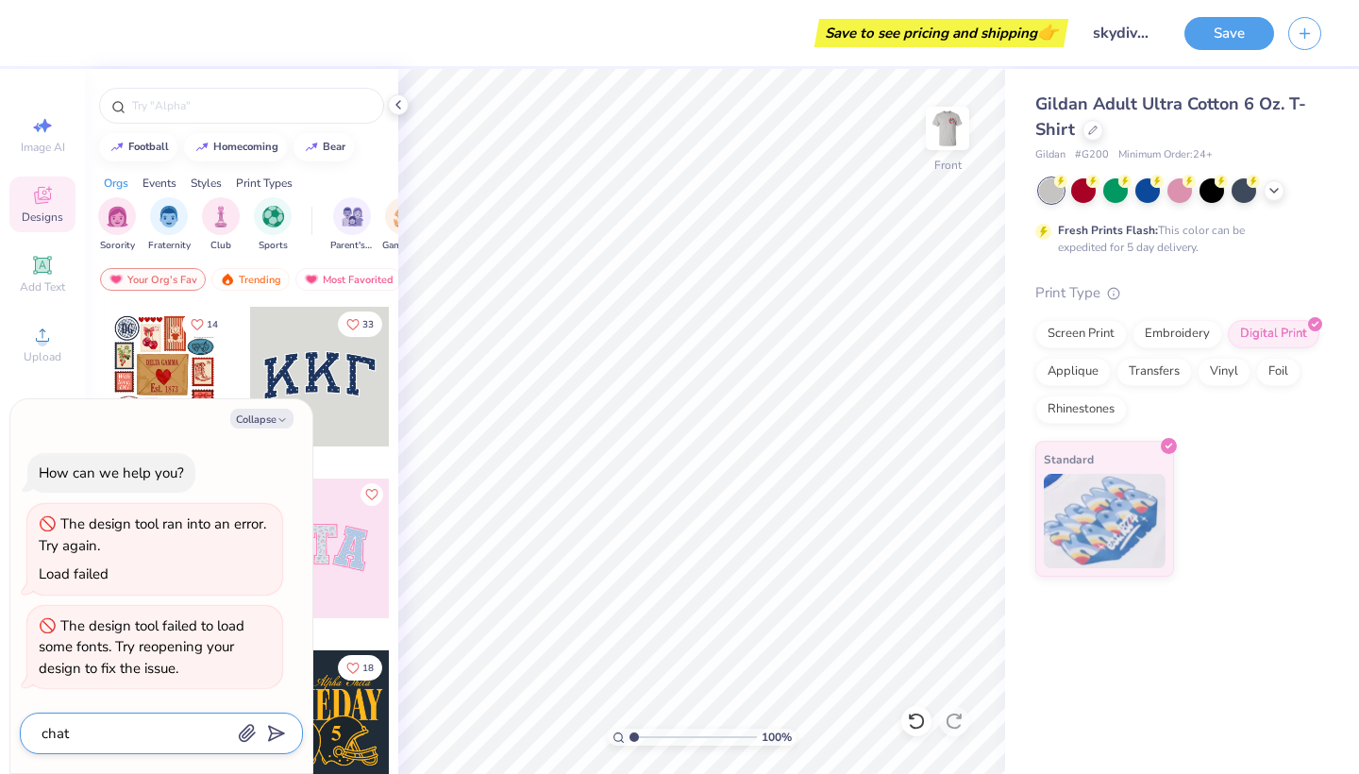
type textarea "x"
type textarea "chat"
click at [276, 422] on icon "button" at bounding box center [281, 419] width 11 height 11
type textarea "x"
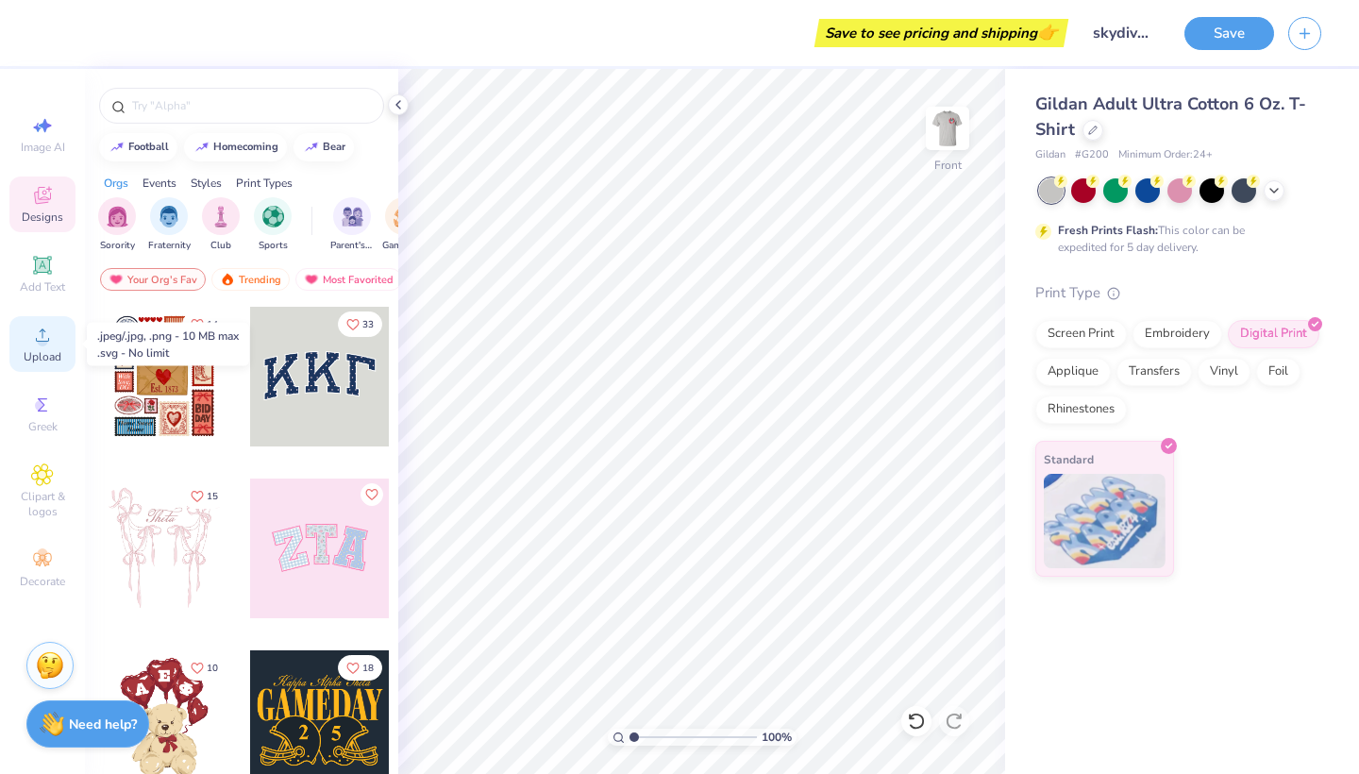
click at [23, 352] on div "Upload" at bounding box center [42, 344] width 66 height 56
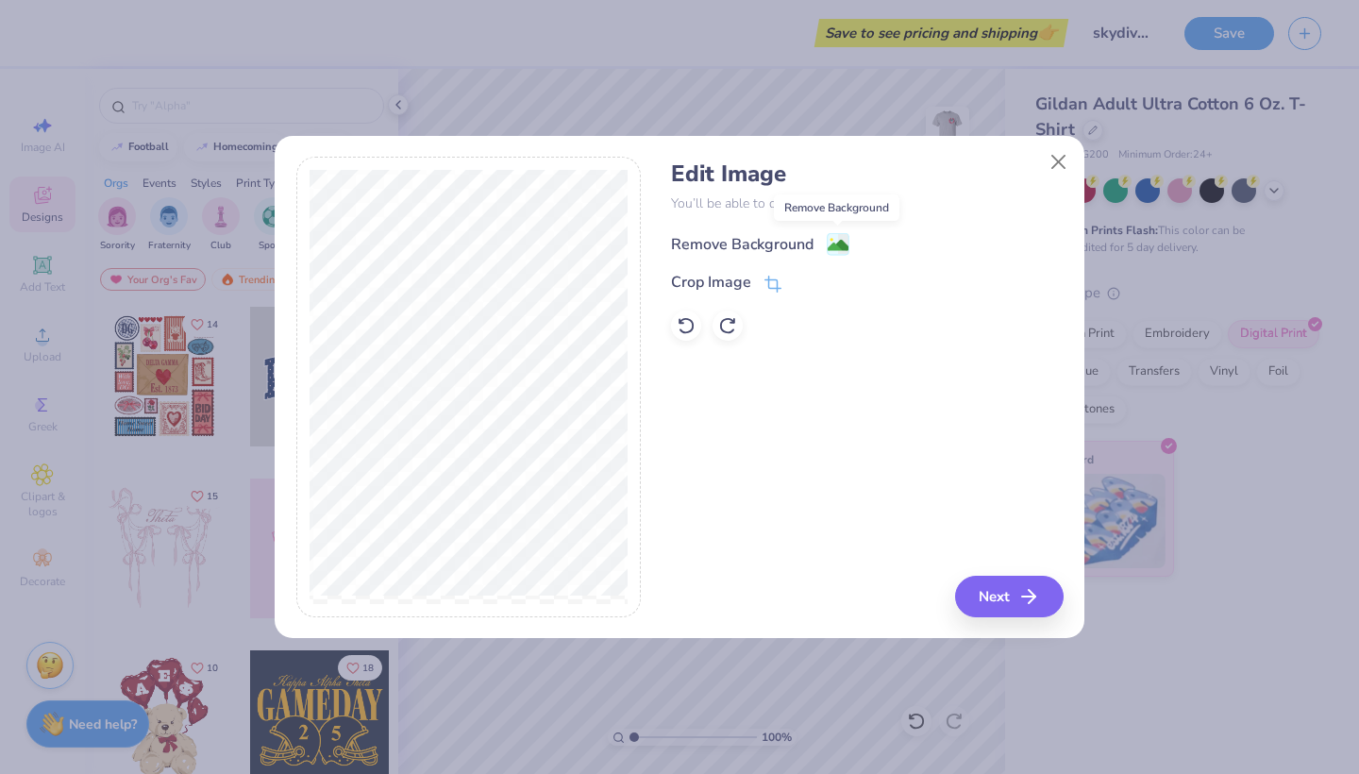
click at [845, 235] on icon at bounding box center [843, 244] width 11 height 20
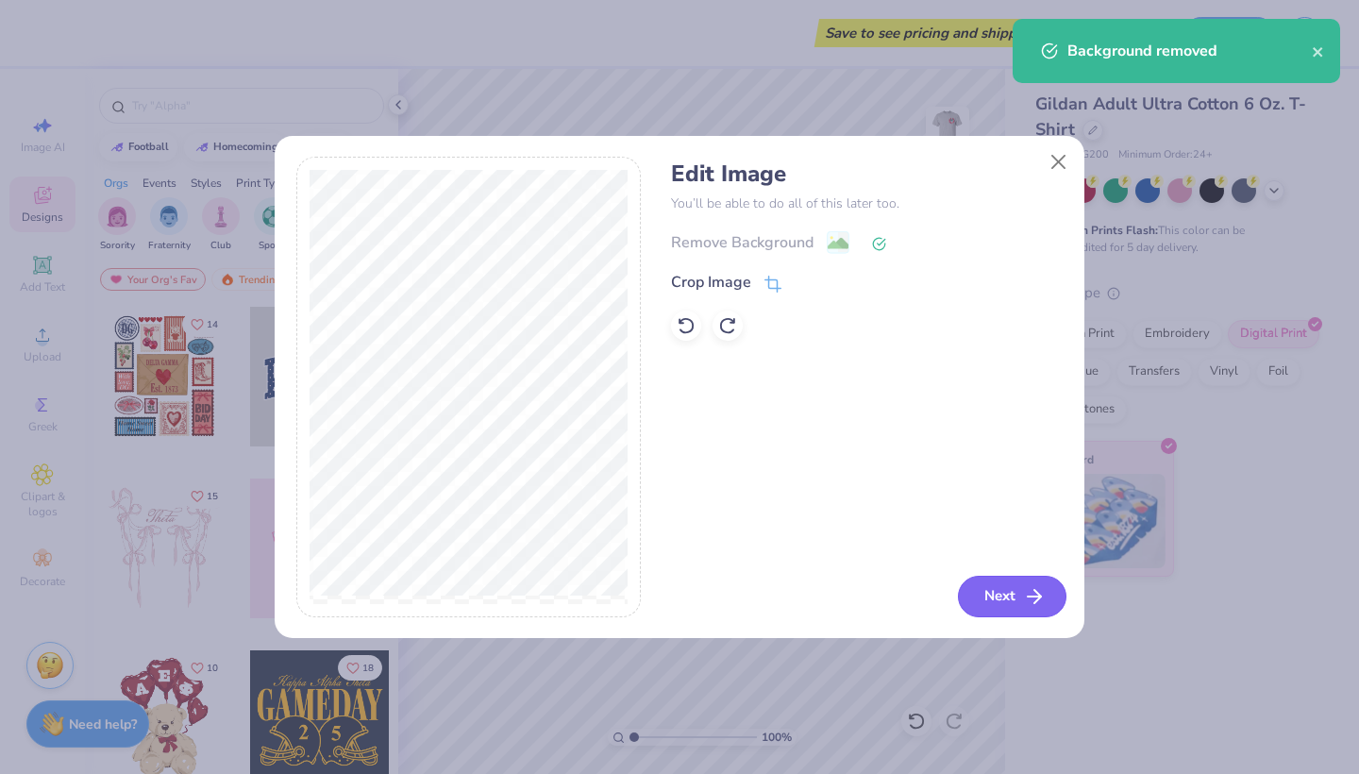
click at [1005, 605] on button "Next" at bounding box center [1012, 597] width 109 height 42
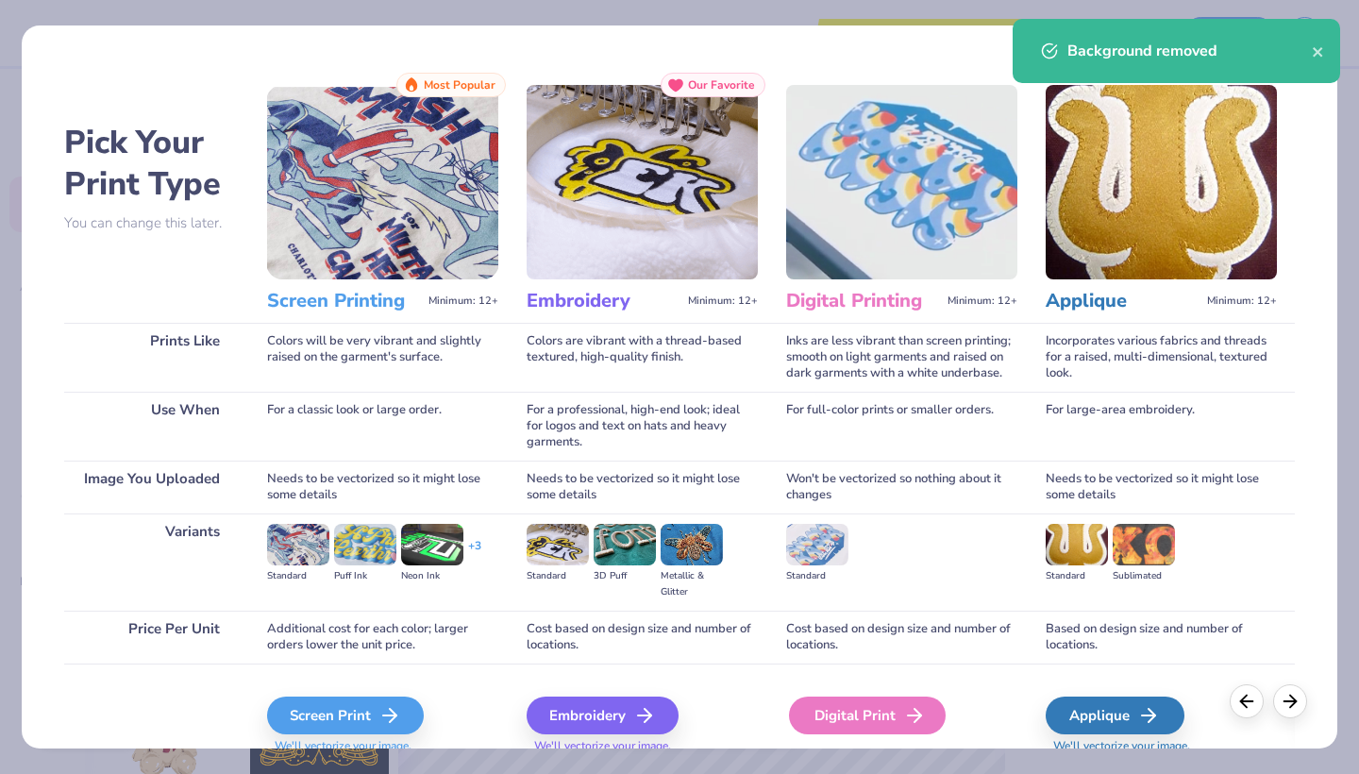
click at [818, 711] on div "Digital Print" at bounding box center [867, 715] width 157 height 38
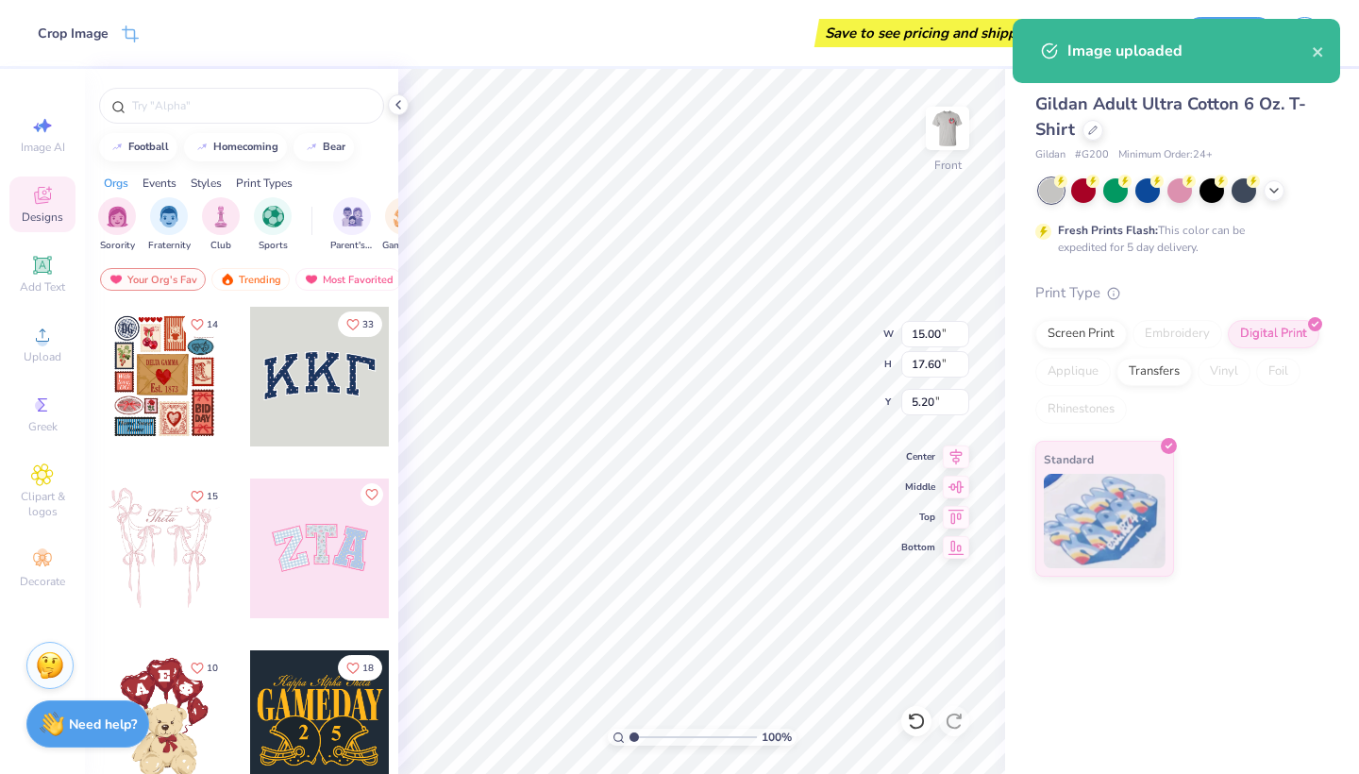
type input "11.33"
type input "13.29"
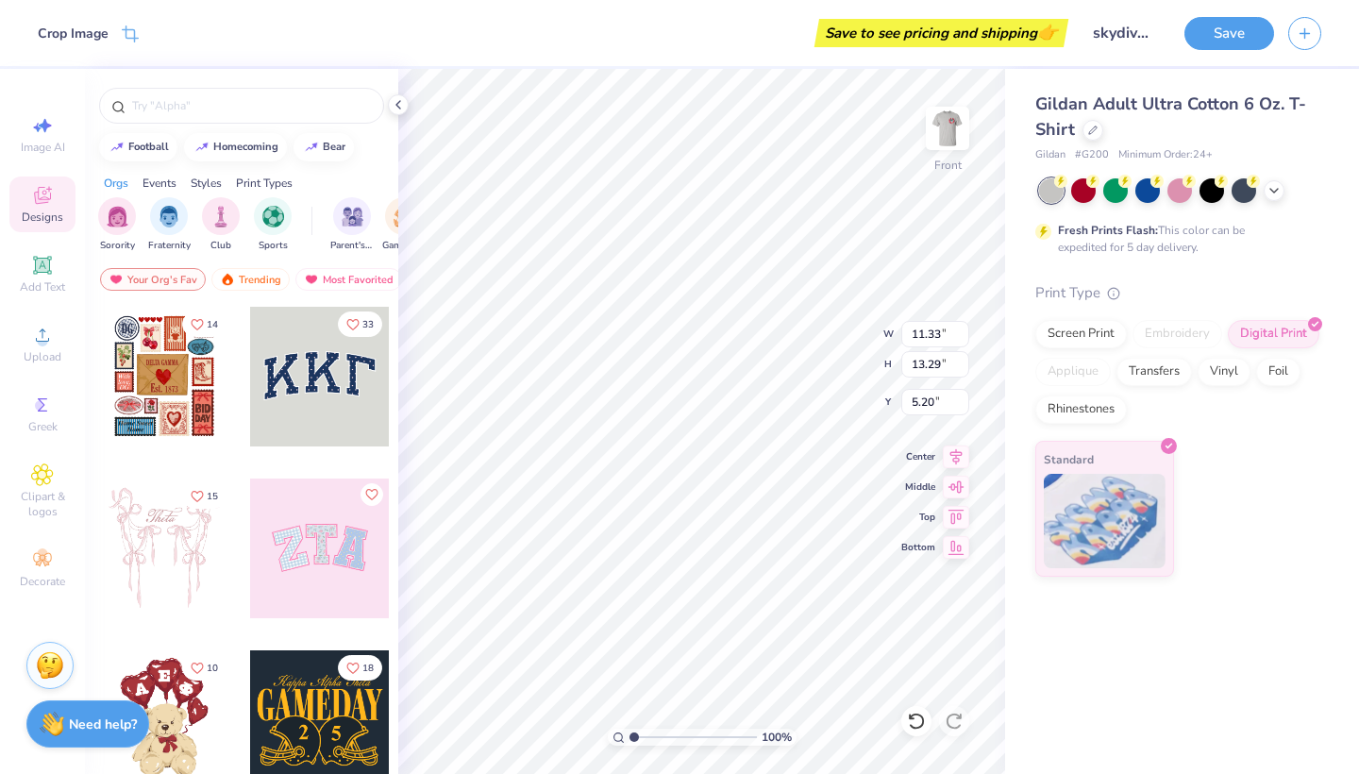
type input "4.41"
click at [1239, 23] on button "Save" at bounding box center [1229, 30] width 90 height 33
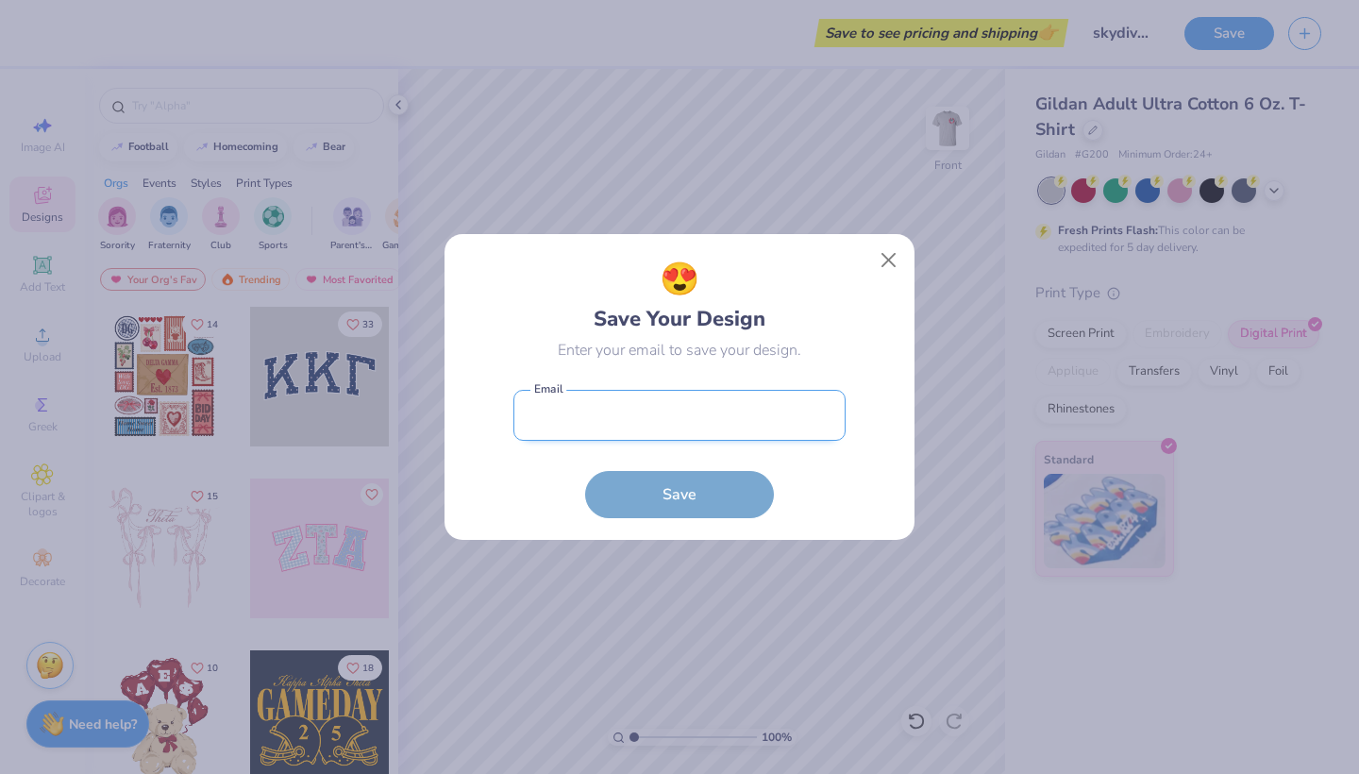
click at [682, 400] on input "email" at bounding box center [679, 416] width 332 height 52
type input "[EMAIL_ADDRESS][DOMAIN_NAME]"
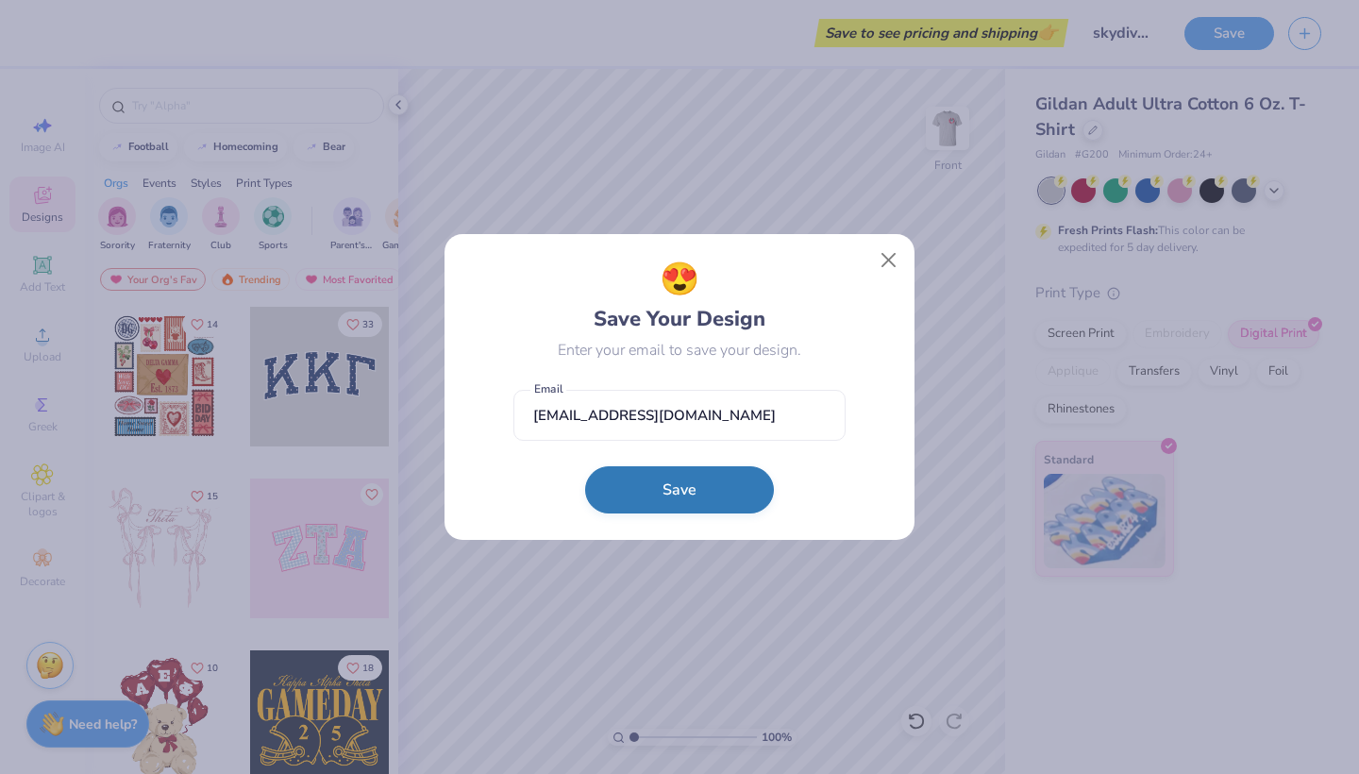
click at [699, 484] on button "Save" at bounding box center [679, 489] width 189 height 47
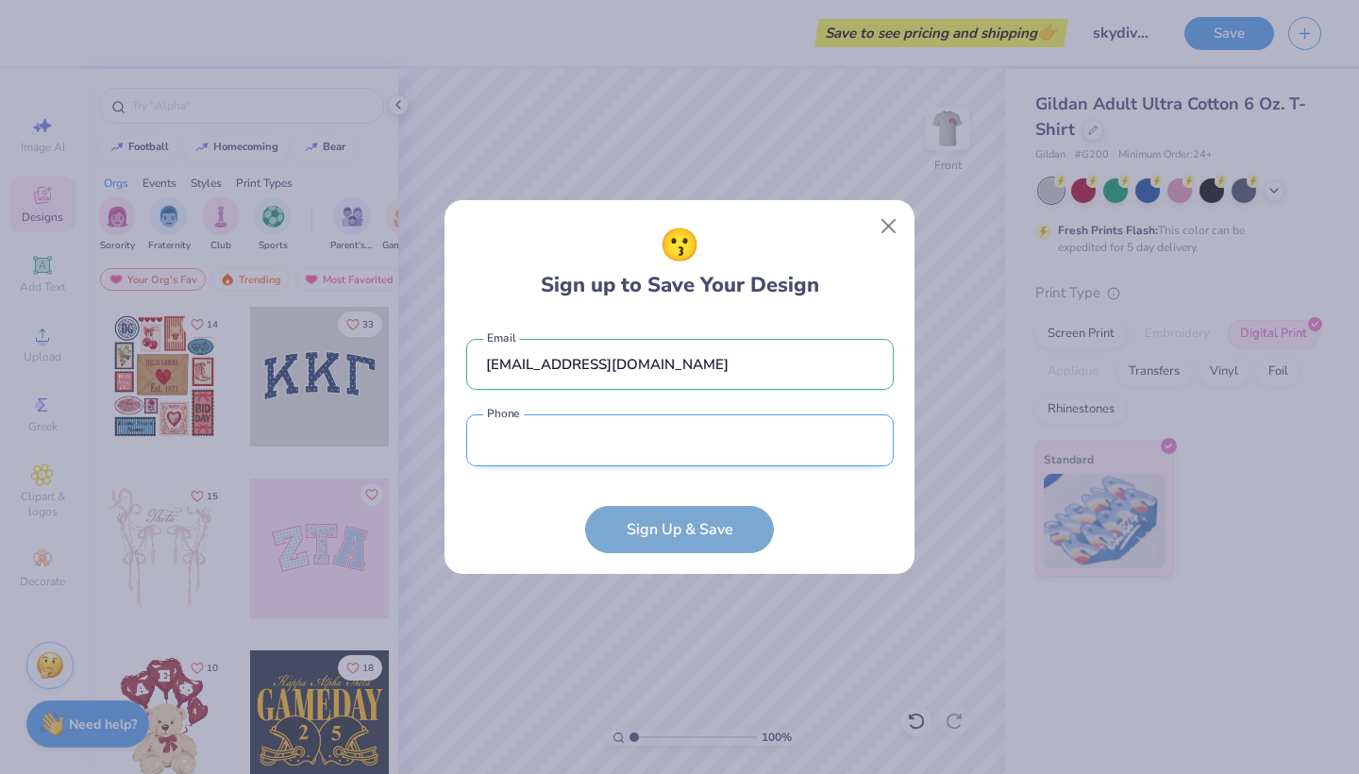
type input "[PHONE_NUMBER]"
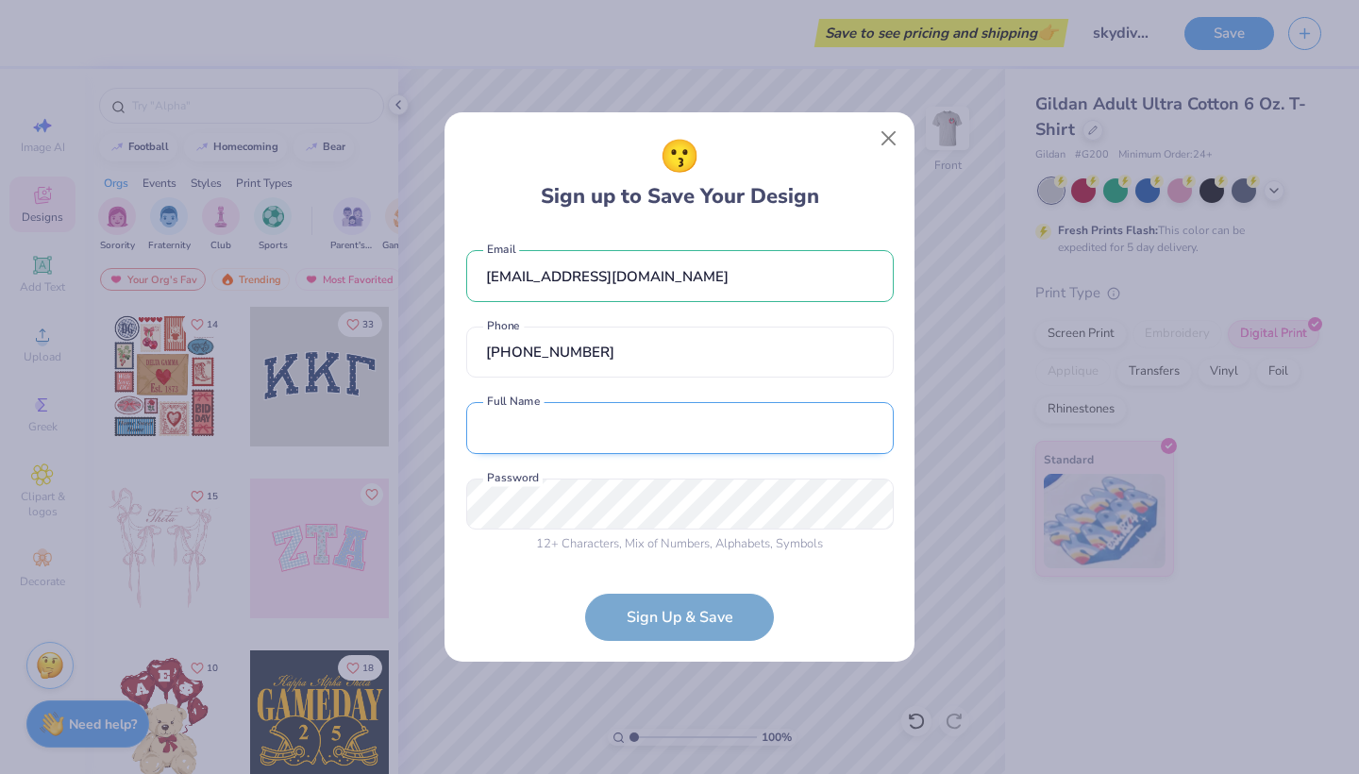
type input "[PERSON_NAME]"
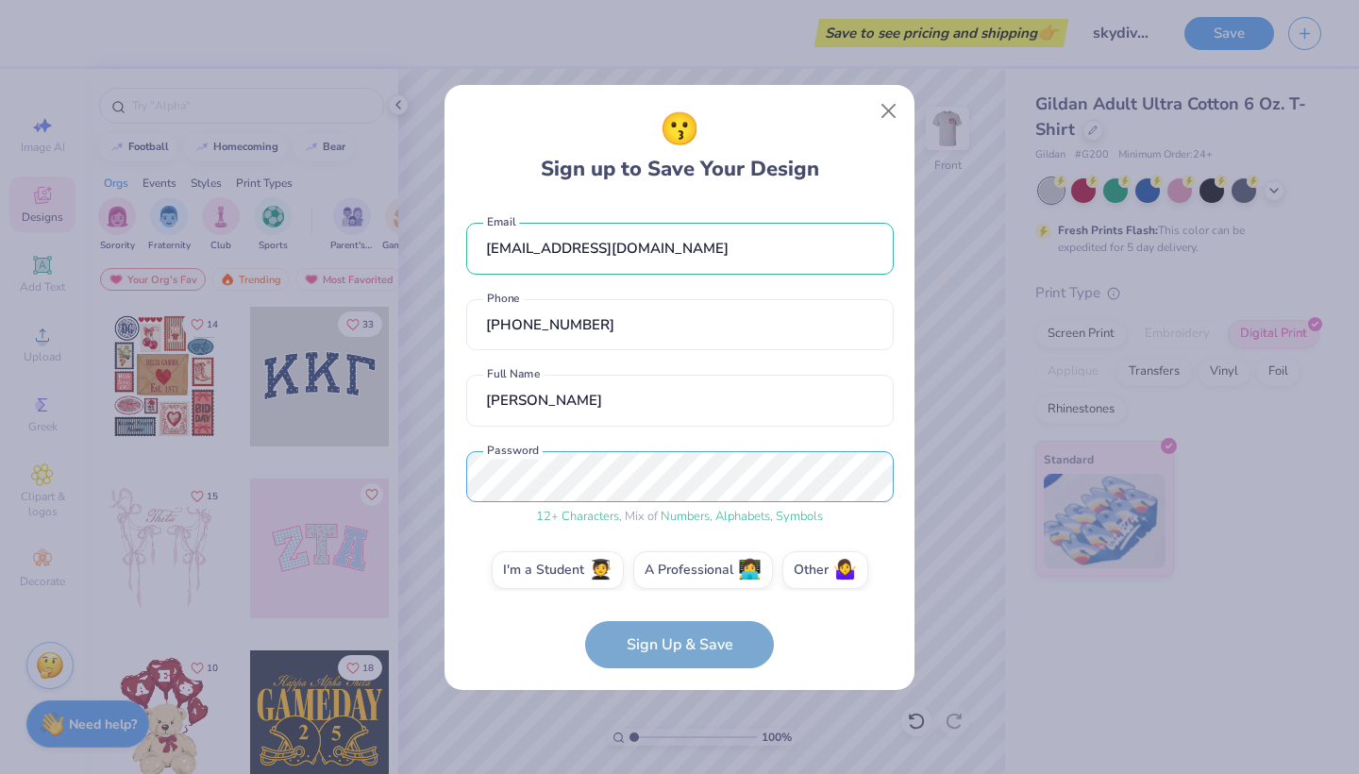
scroll to position [16, 0]
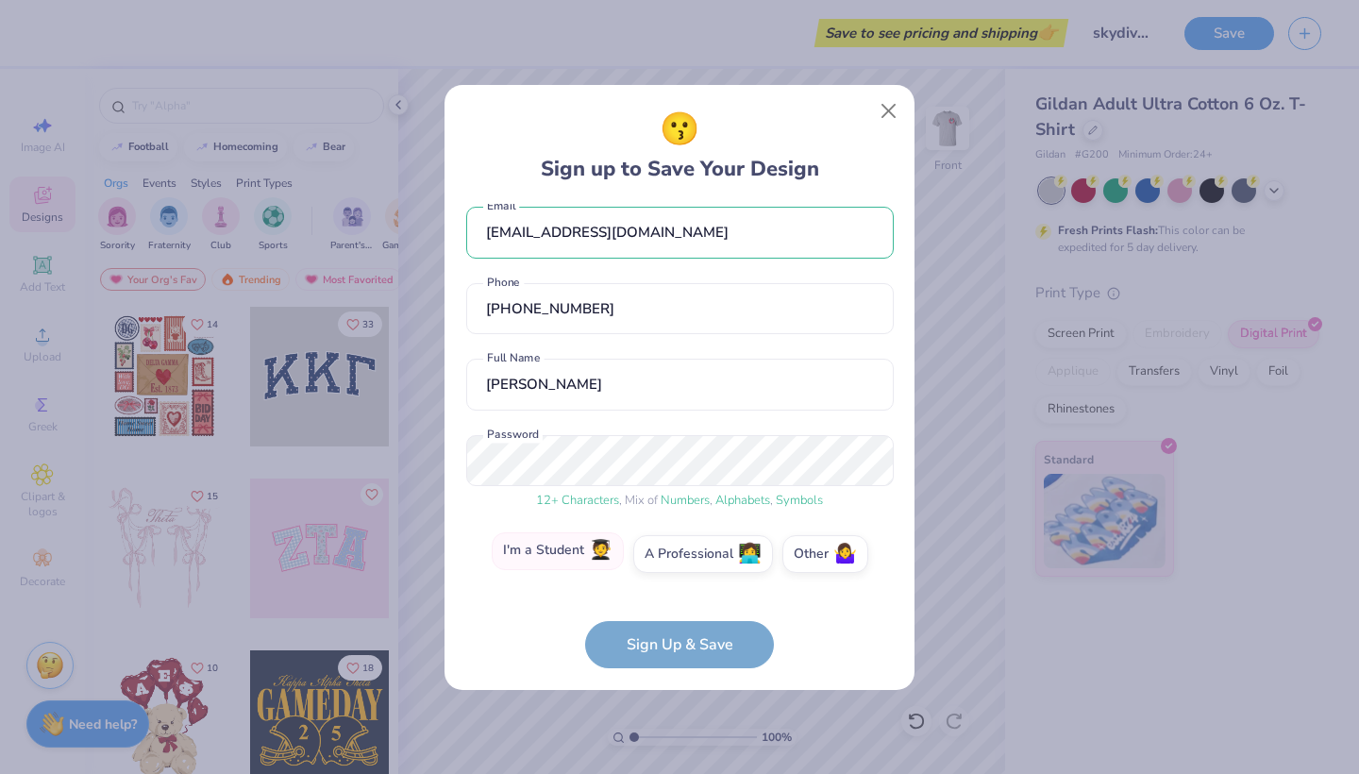
click at [606, 561] on span "🧑‍🎓" at bounding box center [601, 551] width 24 height 22
click at [674, 568] on input "I'm a Student 🧑‍🎓" at bounding box center [680, 574] width 12 height 12
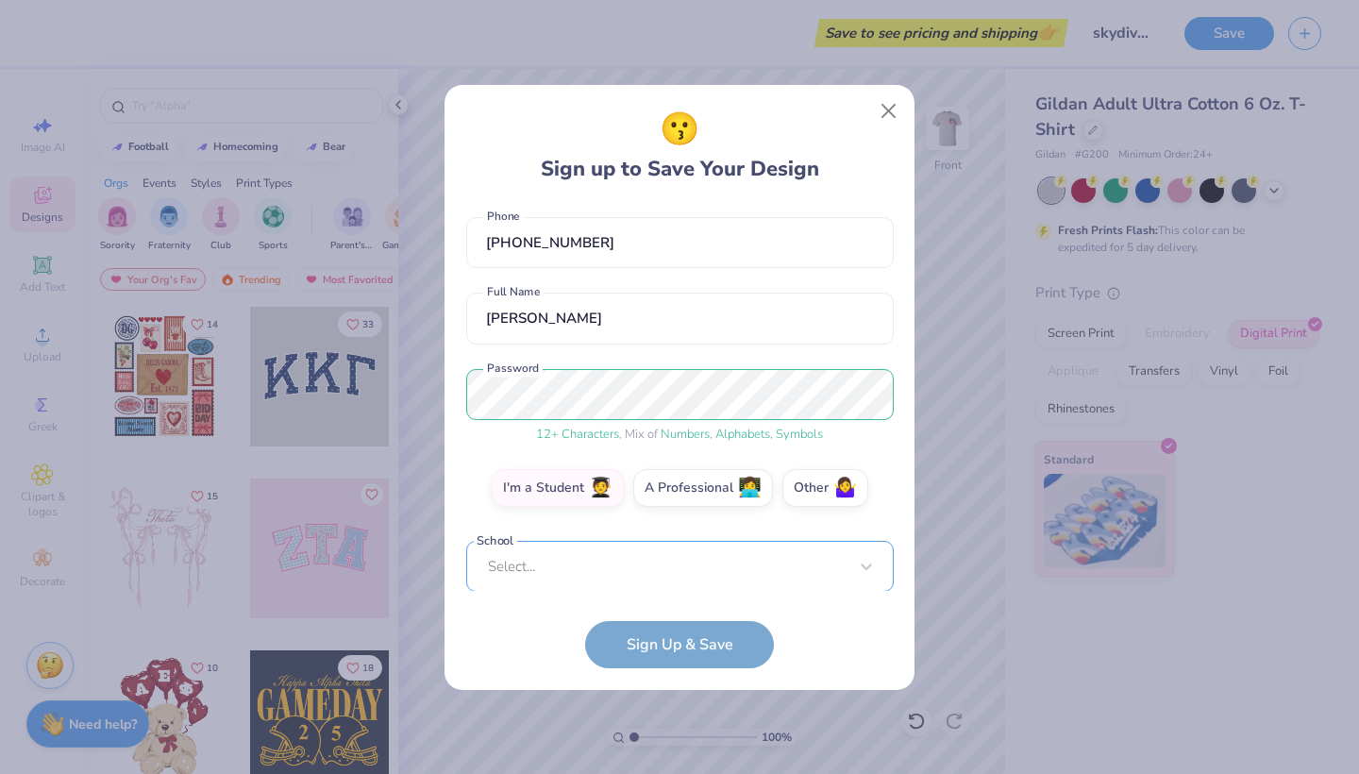
click at [614, 567] on div "Select..." at bounding box center [679, 567] width 427 height 52
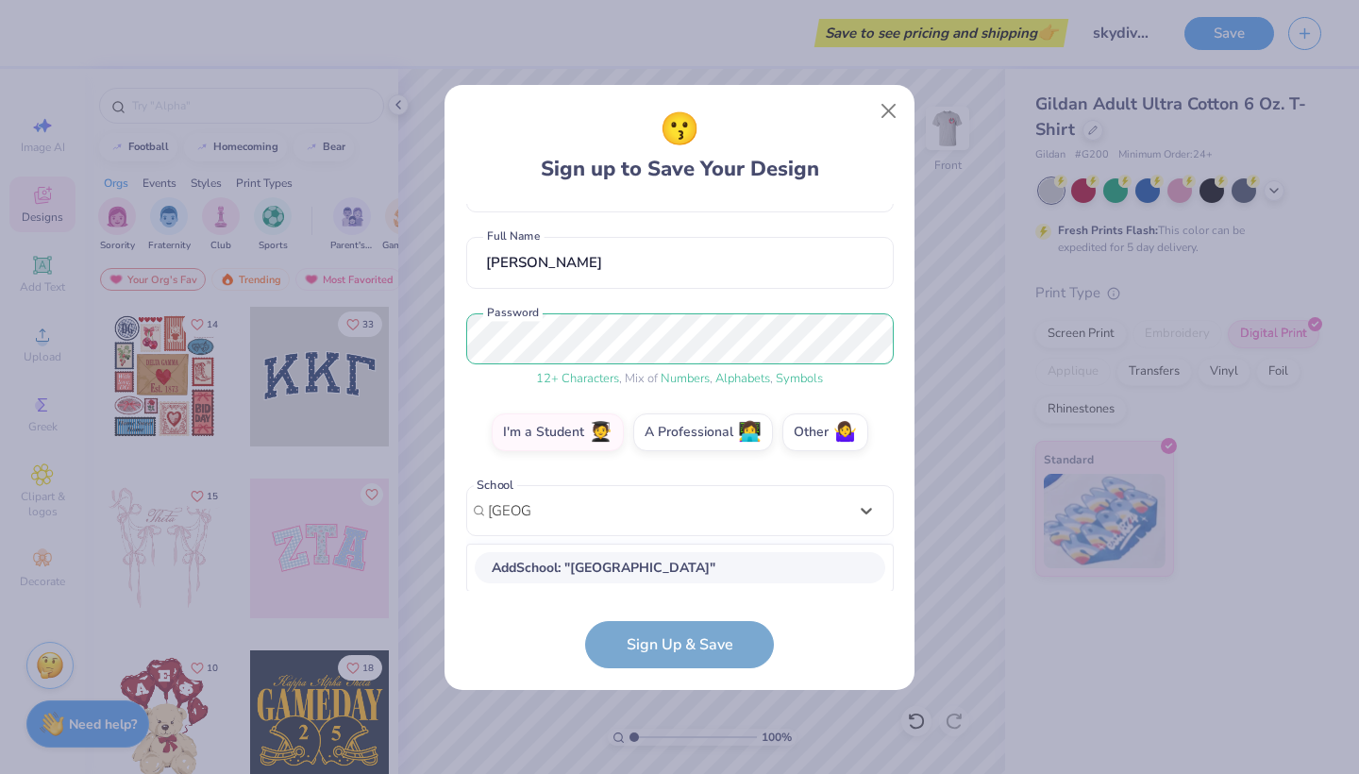
scroll to position [138, 0]
click at [600, 578] on div "[GEOGRAPHIC_DATA]" at bounding box center [680, 567] width 410 height 31
type input "[GEOGRAPHIC_DATA]"
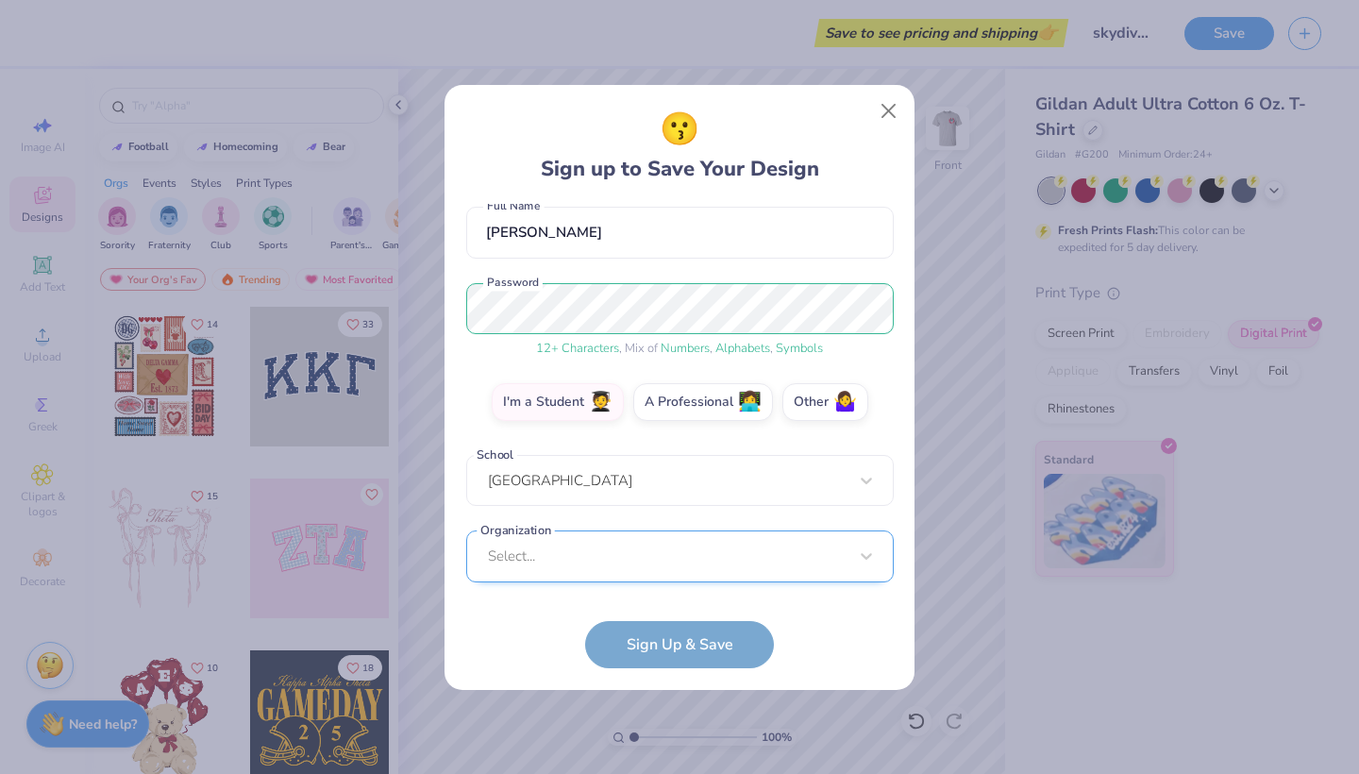
click at [591, 547] on div "Select..." at bounding box center [679, 556] width 427 height 52
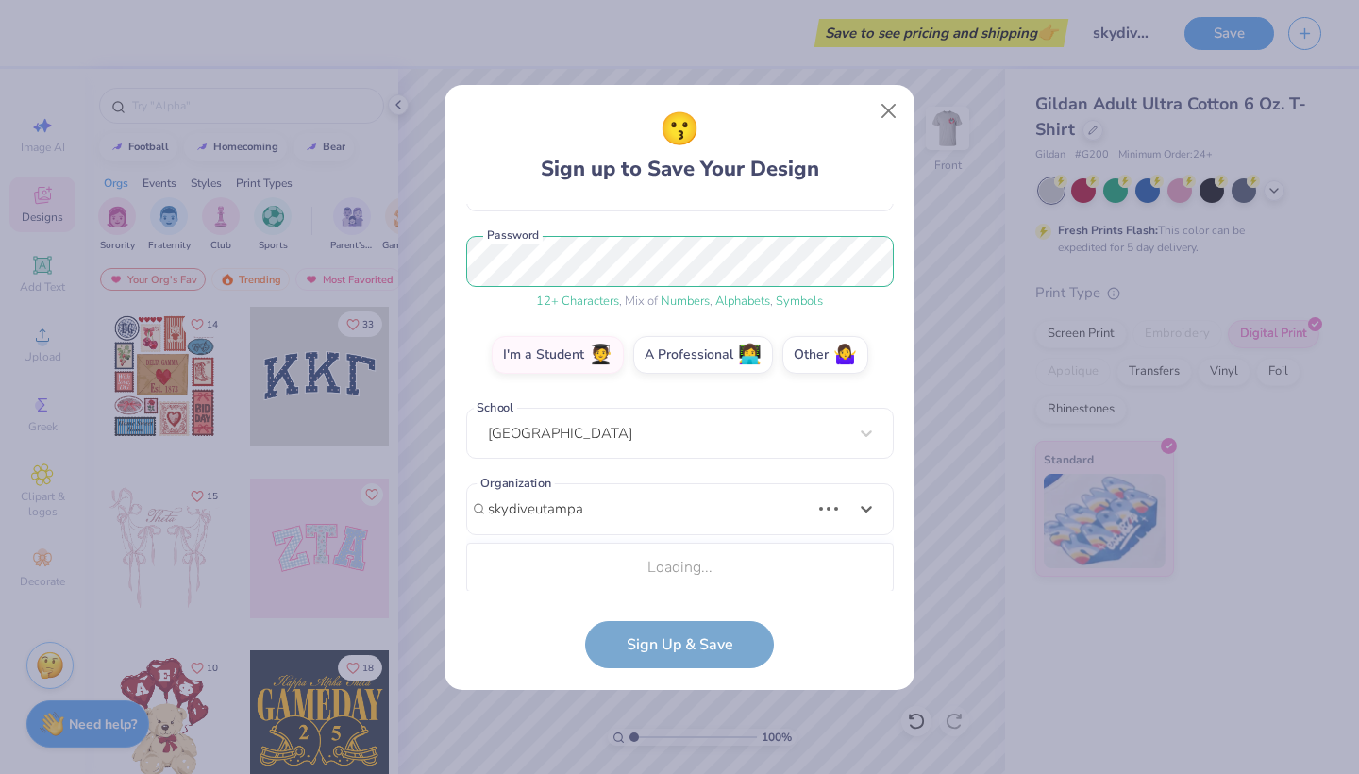
scroll to position [214, 0]
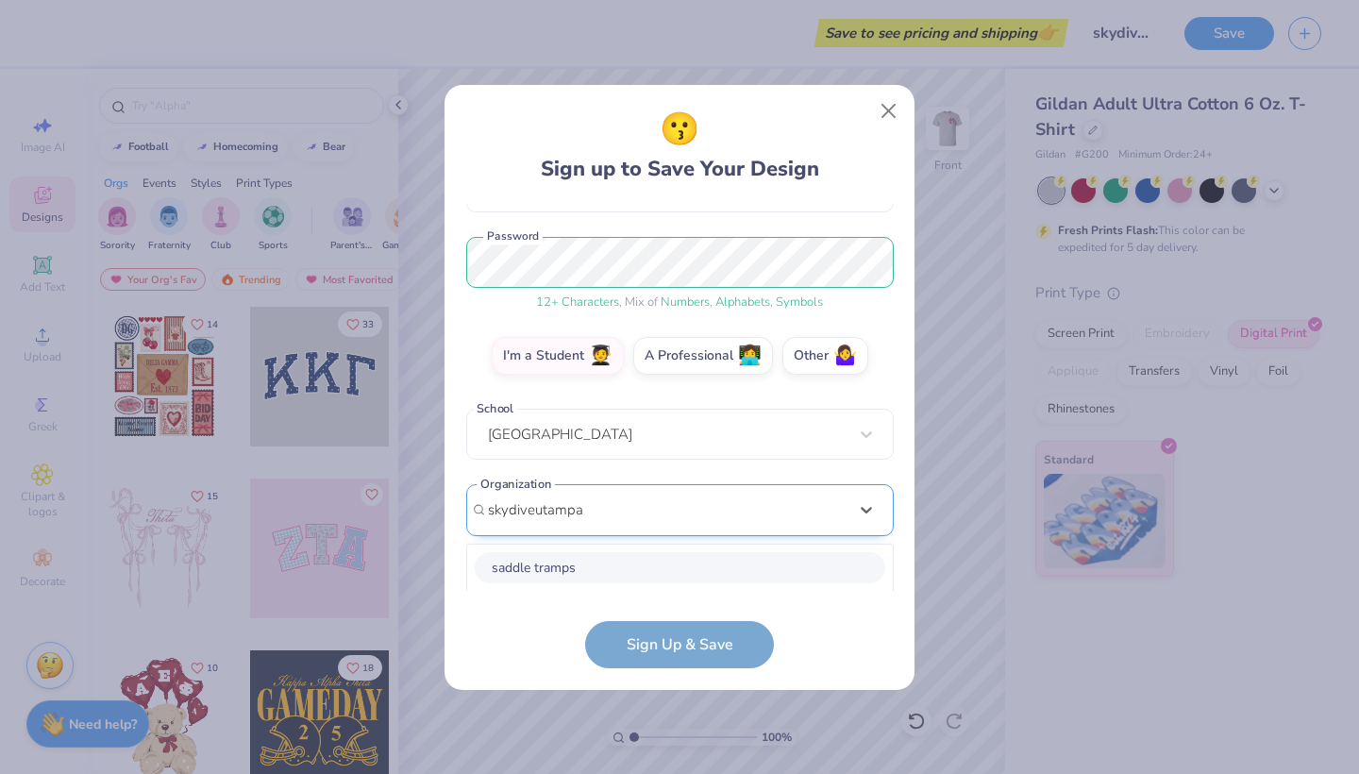
click at [530, 511] on input "skydiveutampa" at bounding box center [537, 510] width 99 height 22
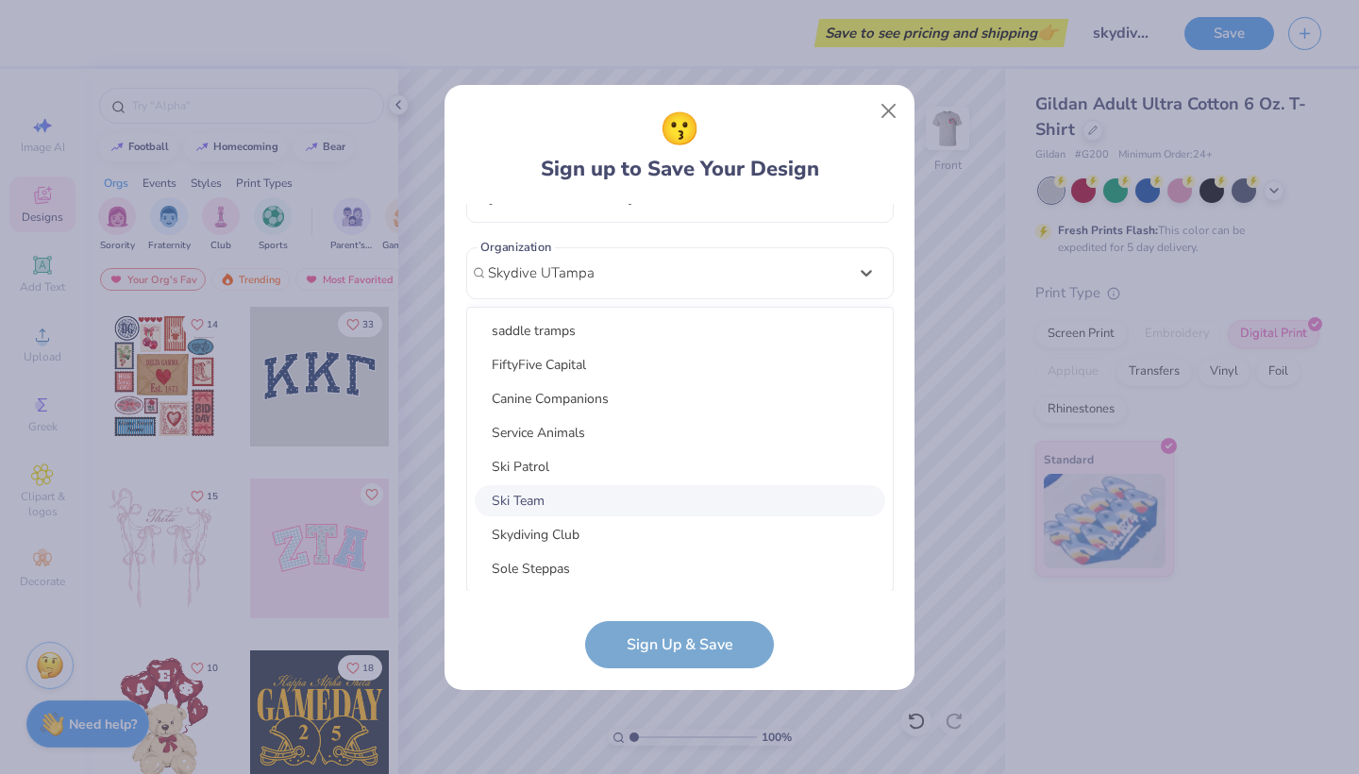
drag, startPoint x: 490, startPoint y: 506, endPoint x: 476, endPoint y: 509, distance: 14.4
click at [476, 509] on div "option focused, 6 of 16. 16 results available for search term Skydive UTampa. U…" at bounding box center [679, 419] width 427 height 344
type input "Skydive UTampa"
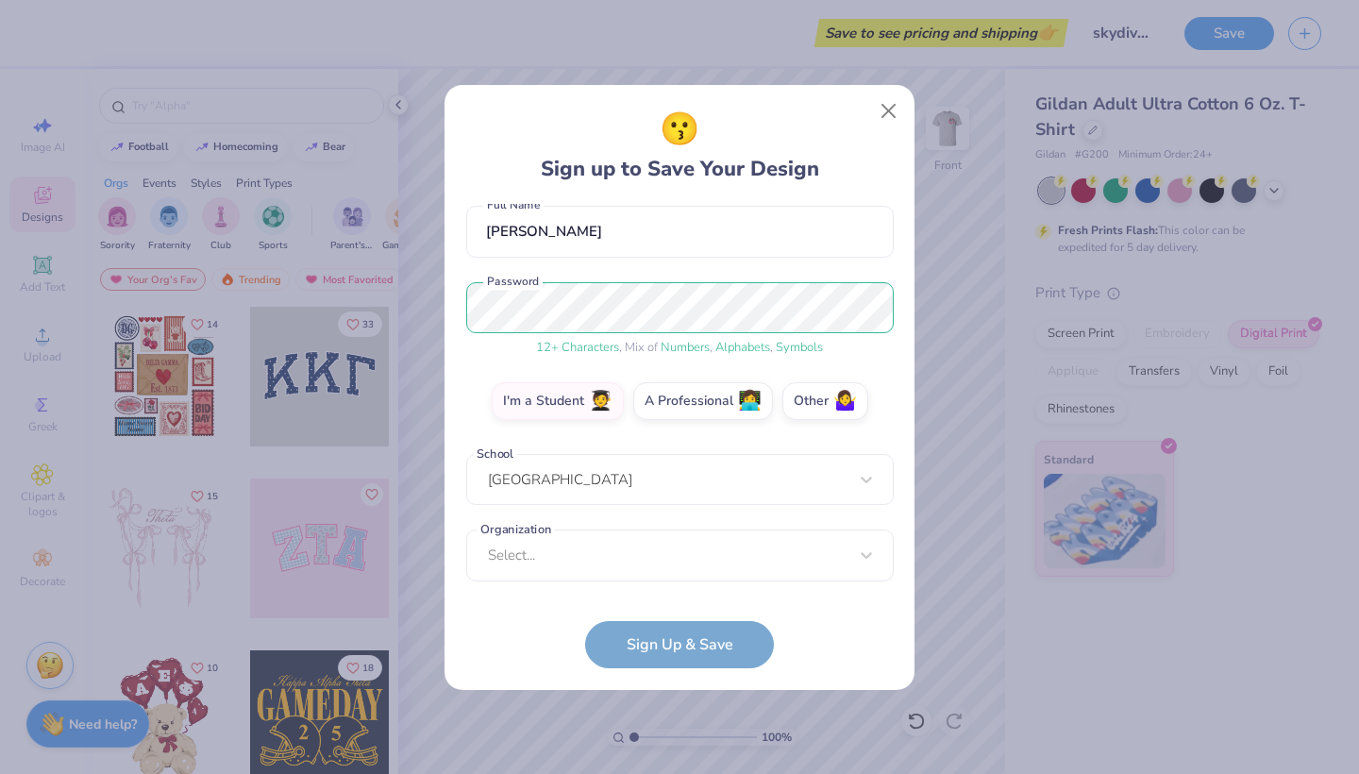
click at [685, 654] on form "[EMAIL_ADDRESS][DOMAIN_NAME] Email [PHONE_NUMBER] Phone [PERSON_NAME] Full Name…" at bounding box center [679, 436] width 427 height 464
click at [587, 564] on div "Select..." at bounding box center [679, 556] width 427 height 52
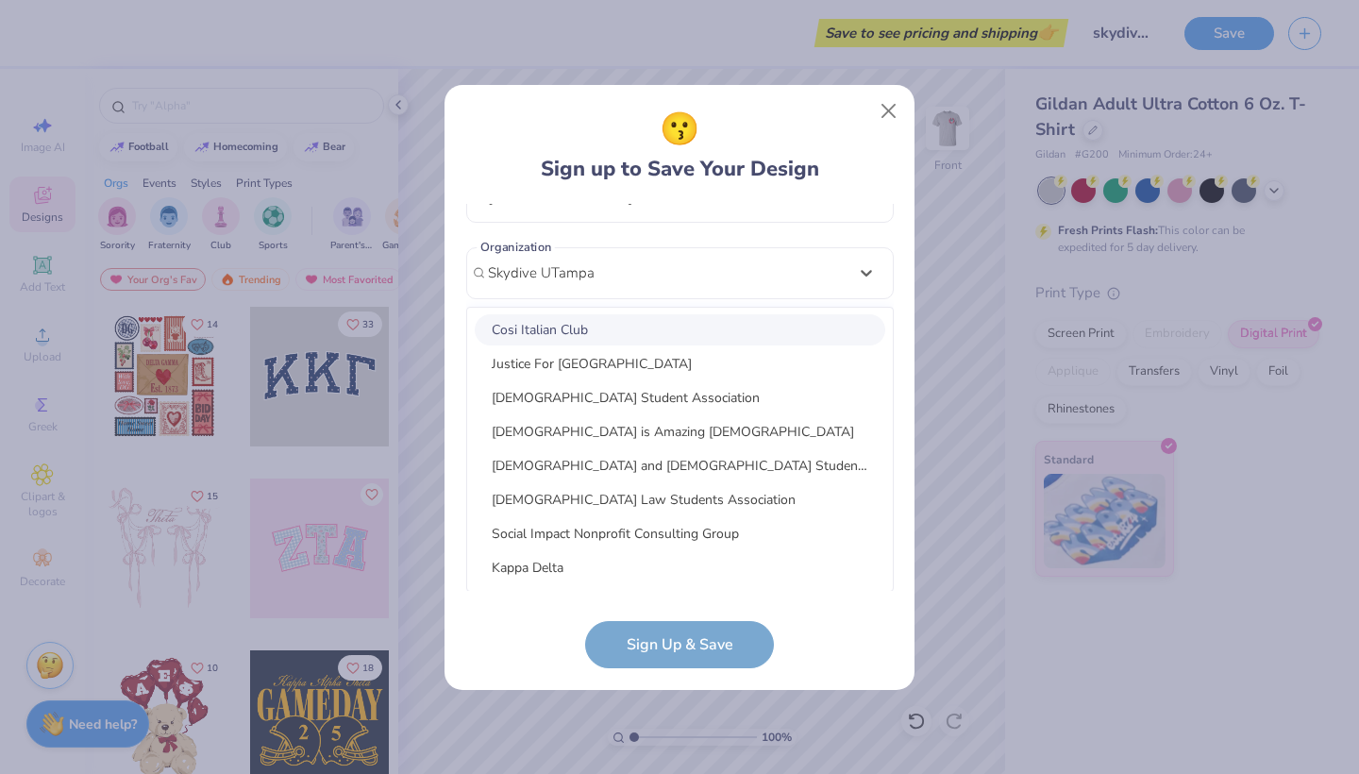
scroll to position [1122, 0]
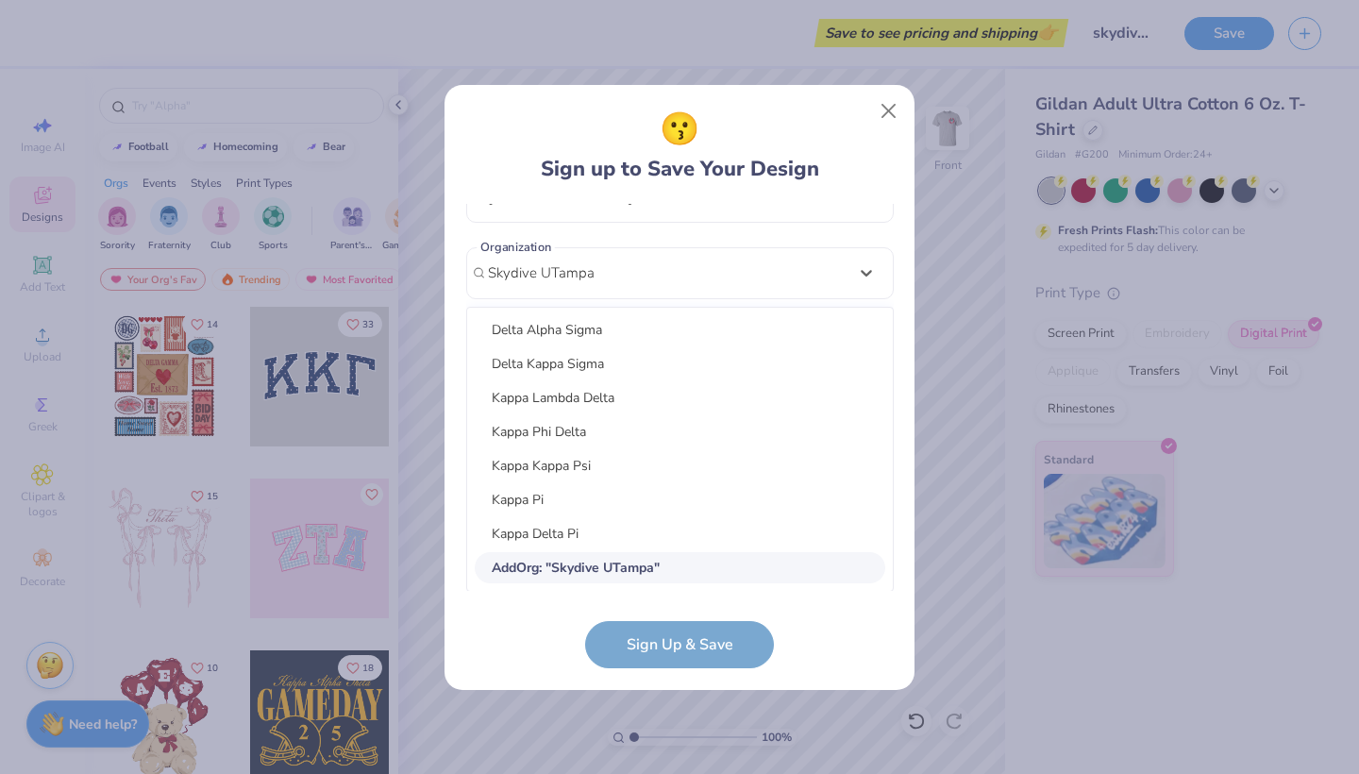
click at [587, 578] on div "Add Org : " Skydive UTampa "" at bounding box center [680, 567] width 410 height 31
type input "Skydive UTampa"
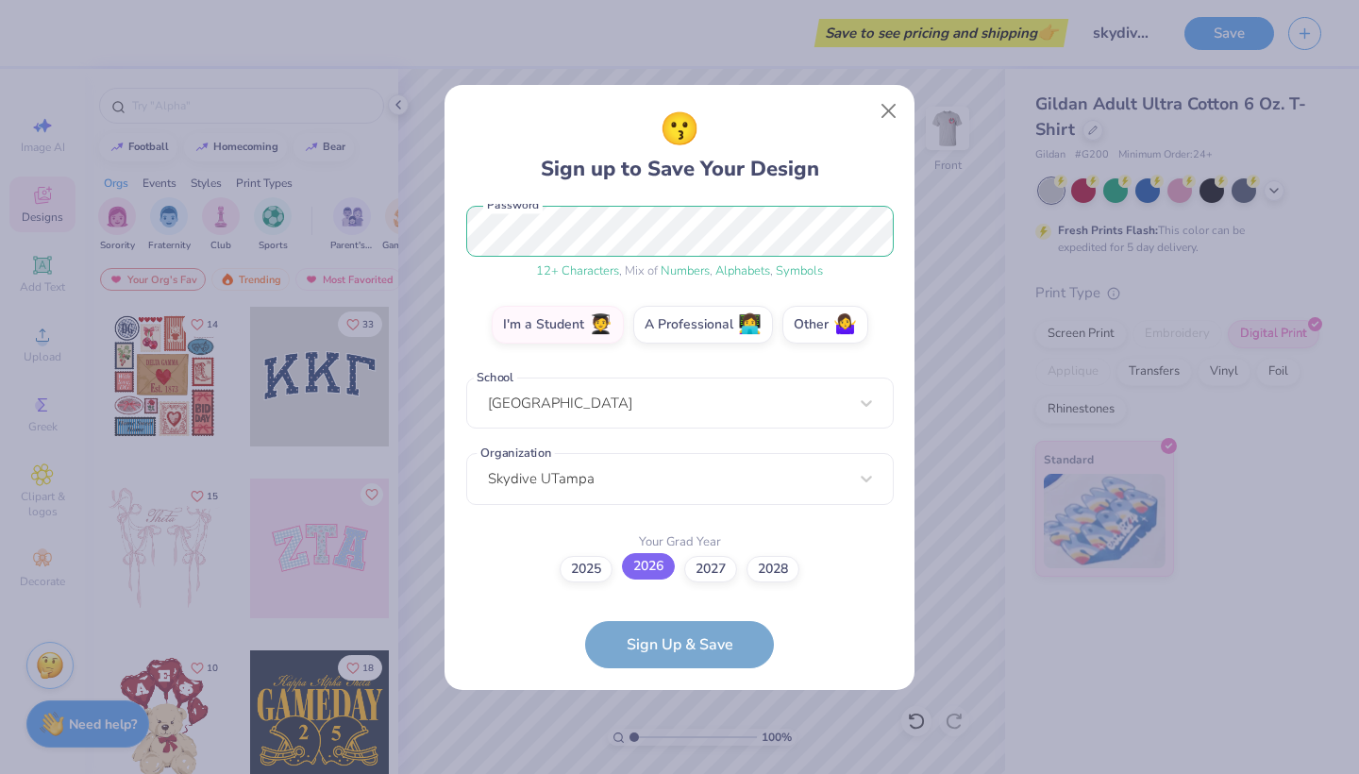
click at [643, 573] on label "2026" at bounding box center [648, 566] width 53 height 26
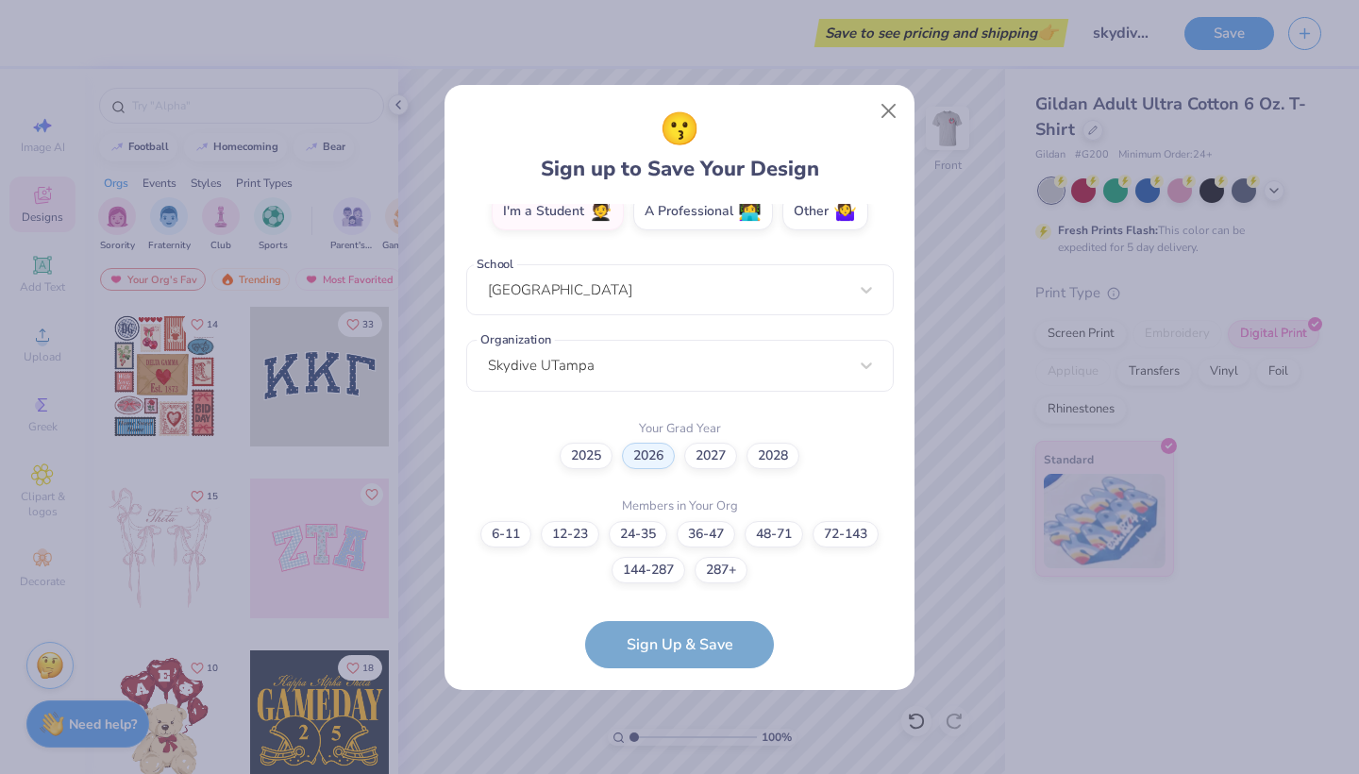
click at [682, 641] on form "[EMAIL_ADDRESS][DOMAIN_NAME] Email [PHONE_NUMBER] Phone [PERSON_NAME] Full Name…" at bounding box center [679, 436] width 427 height 464
click at [677, 567] on label "144-287" at bounding box center [648, 567] width 74 height 26
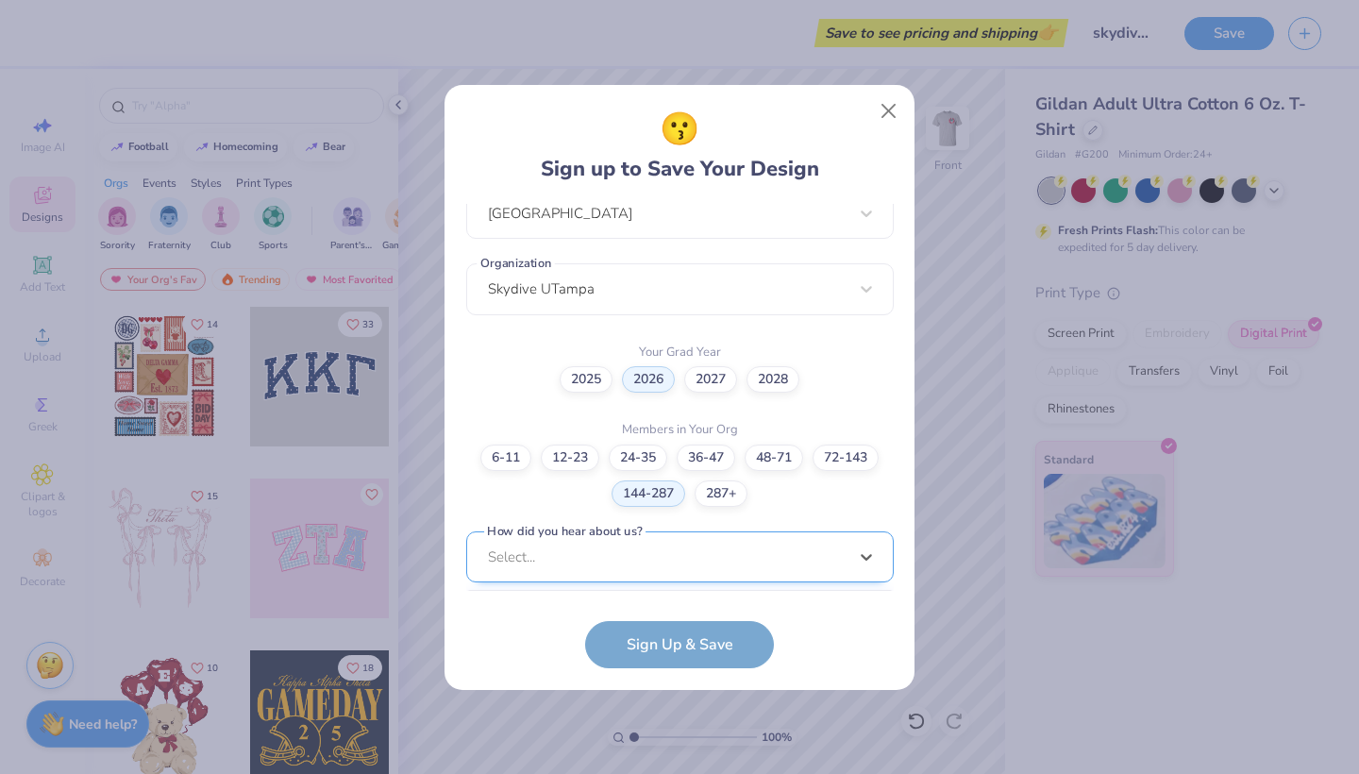
click at [679, 577] on div "[EMAIL_ADDRESS][DOMAIN_NAME] Email [PHONE_NUMBER] Phone [PERSON_NAME] Full Name…" at bounding box center [679, 397] width 427 height 387
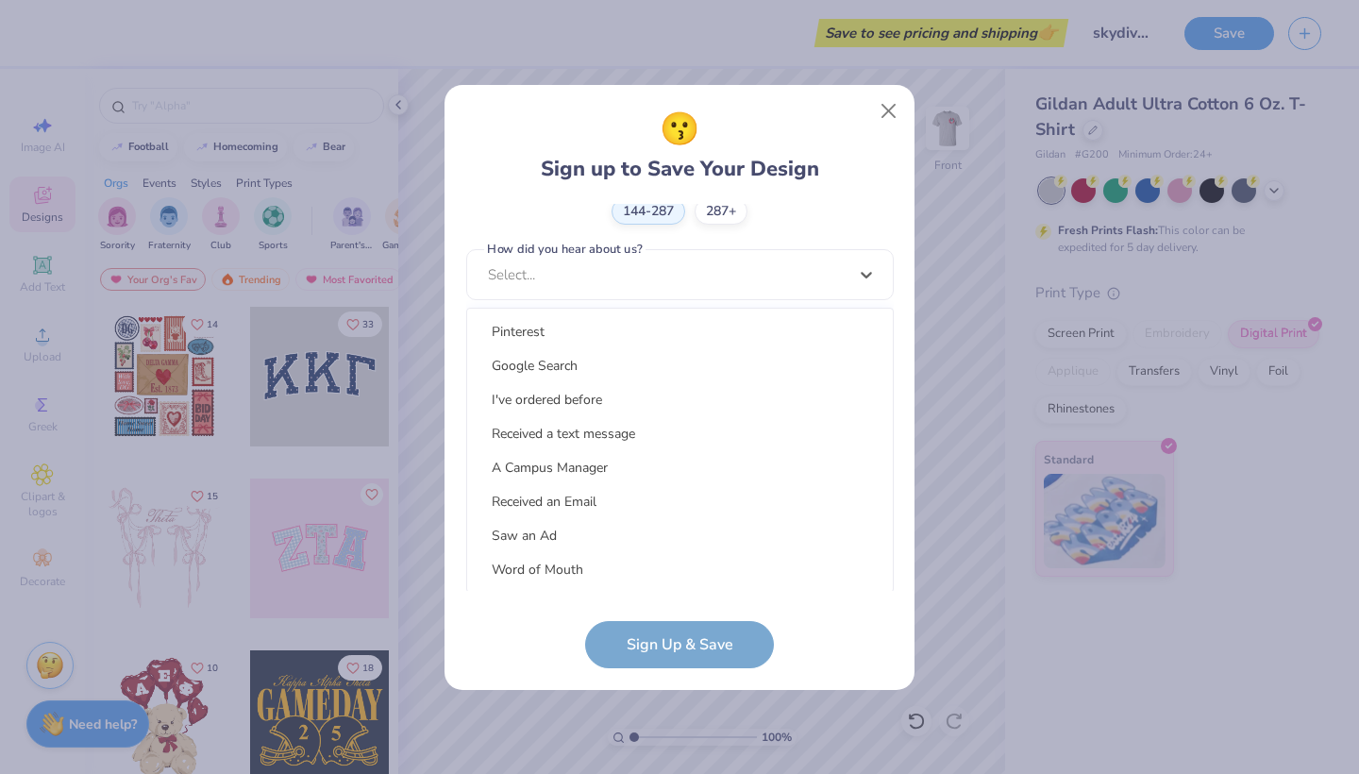
scroll to position [0, 0]
click at [578, 466] on div "A Campus Manager" at bounding box center [680, 467] width 410 height 31
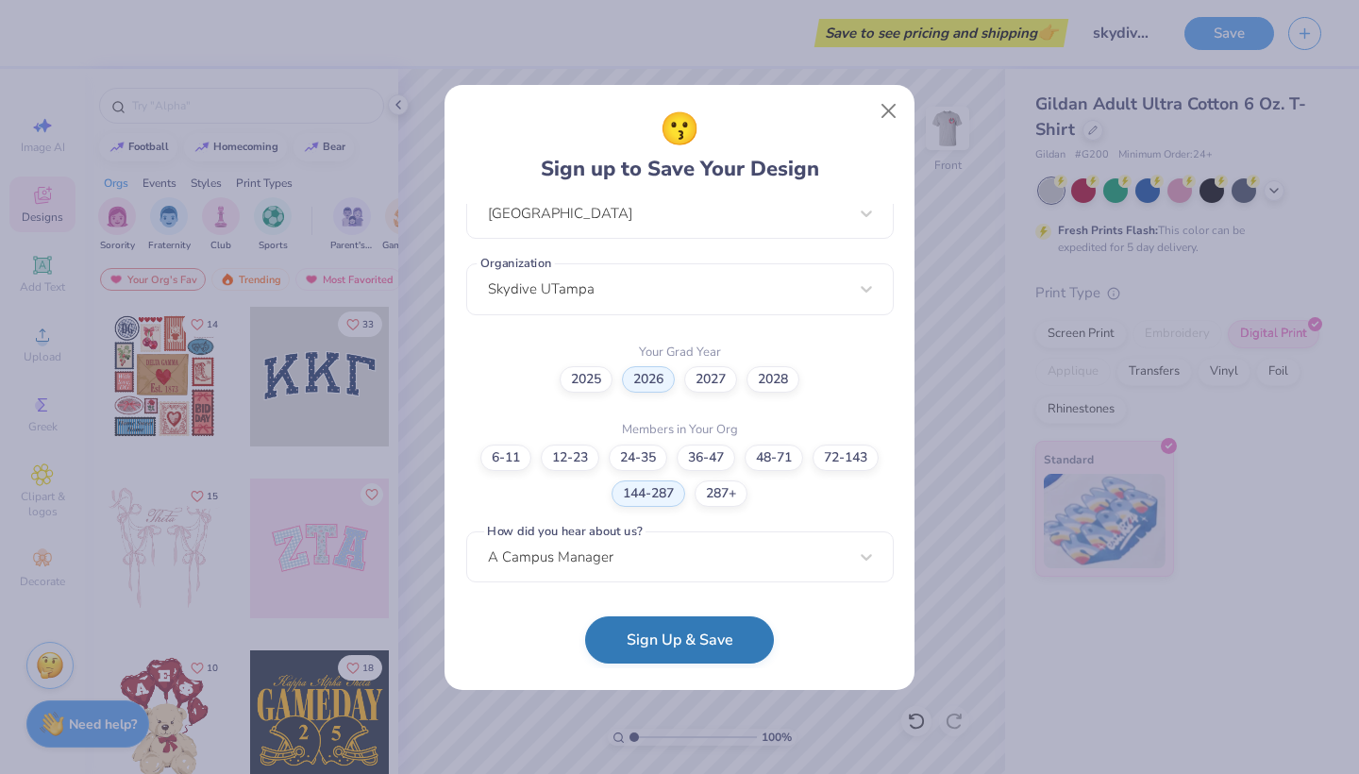
click at [653, 636] on button "Sign Up & Save" at bounding box center [679, 639] width 189 height 47
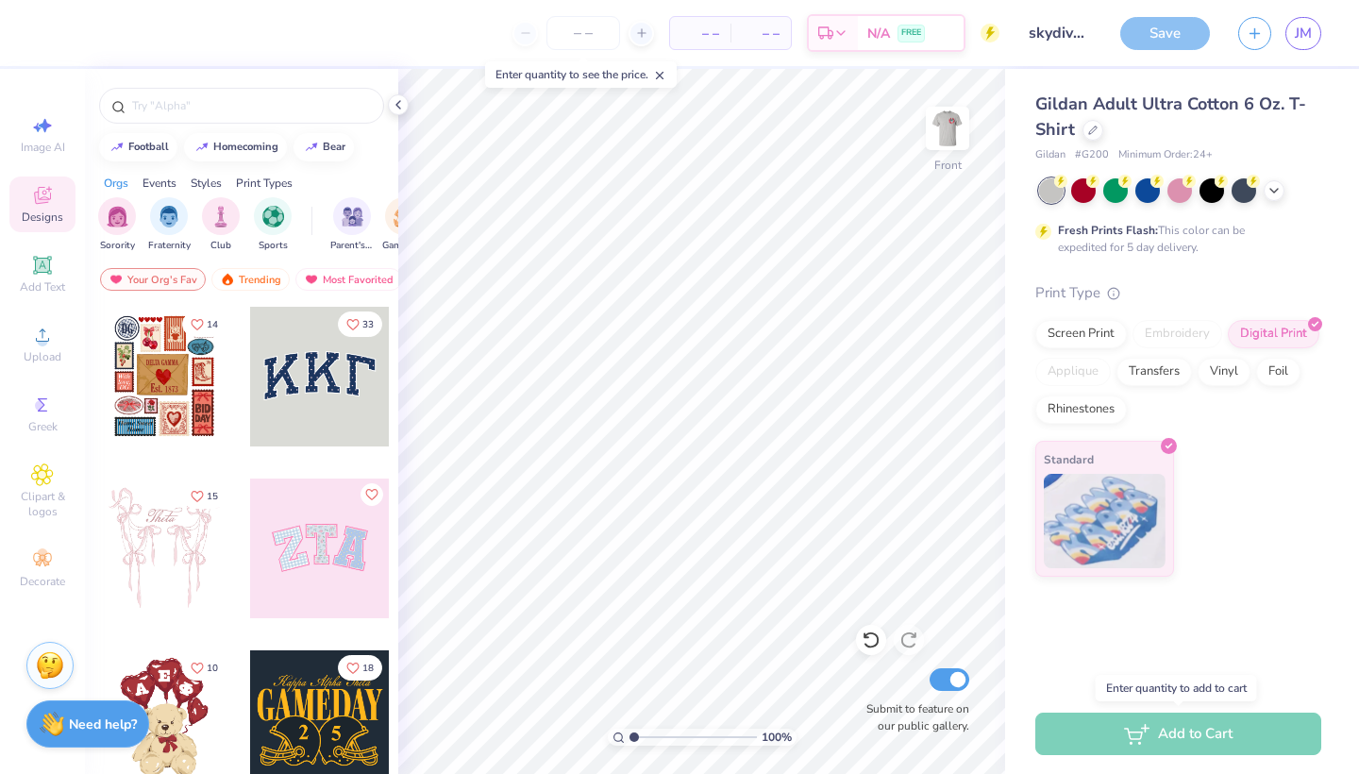
click at [1159, 742] on div "Add to Cart" at bounding box center [1178, 733] width 286 height 42
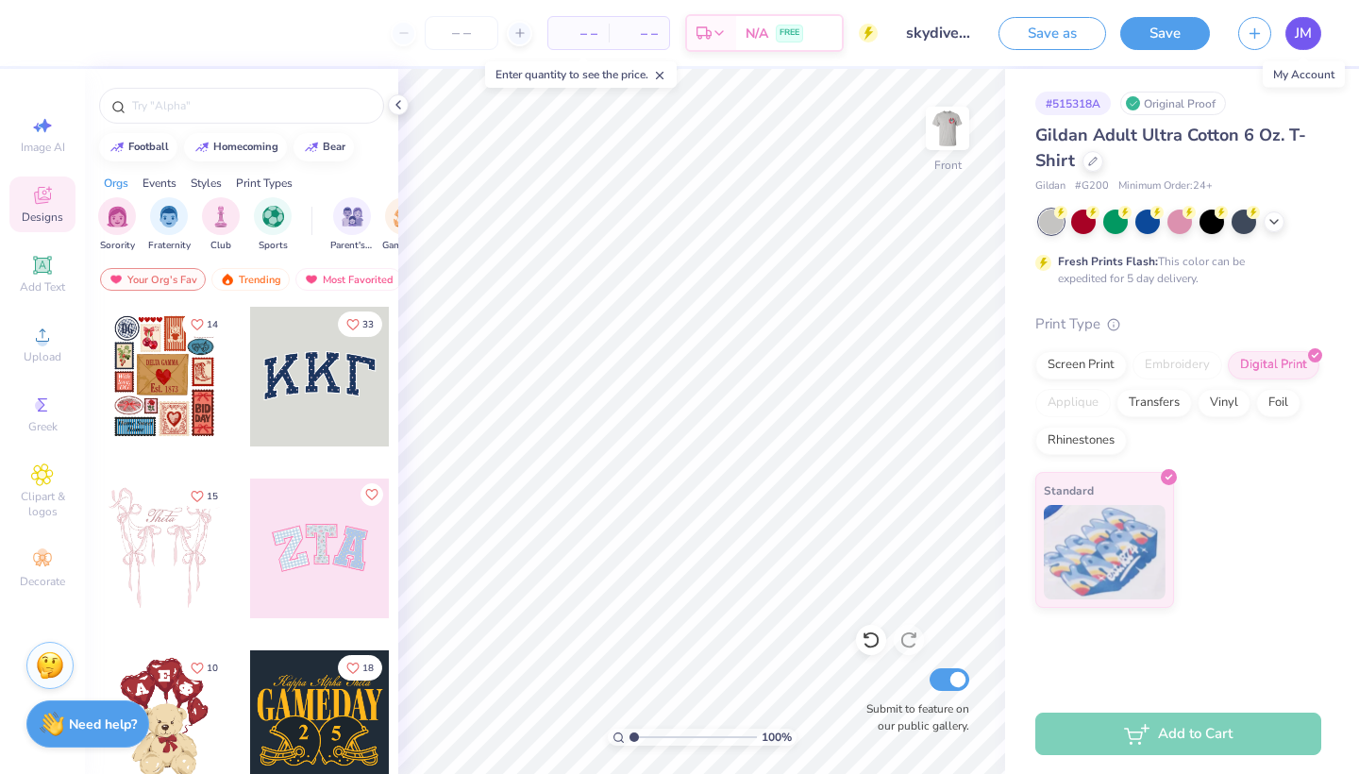
click at [1307, 33] on span "JM" at bounding box center [1303, 34] width 17 height 22
